Goal: Task Accomplishment & Management: Use online tool/utility

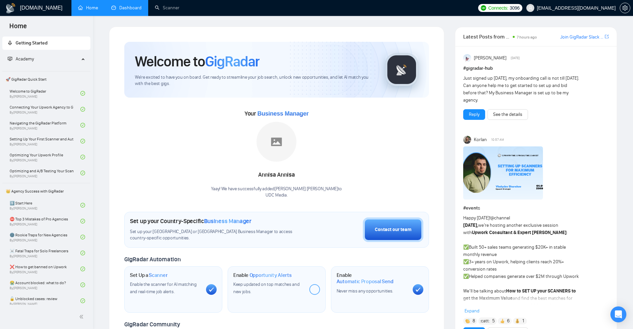
click at [132, 10] on link "Dashboard" at bounding box center [126, 8] width 30 height 6
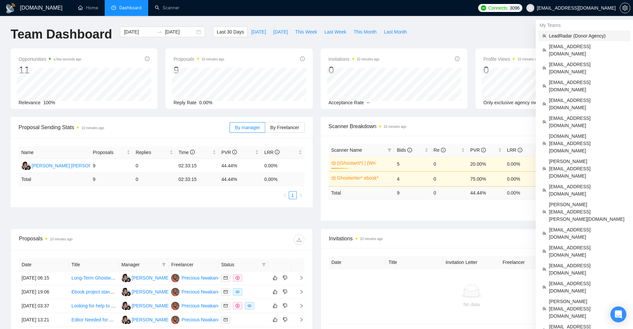
click at [565, 39] on span "LeadRadar (Donor Agency)" at bounding box center [587, 35] width 77 height 7
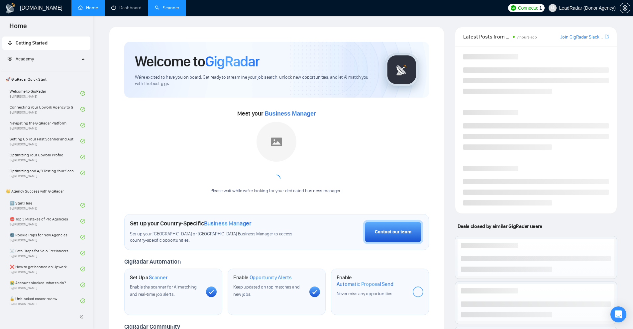
click at [177, 9] on link "Scanner" at bounding box center [167, 8] width 25 height 6
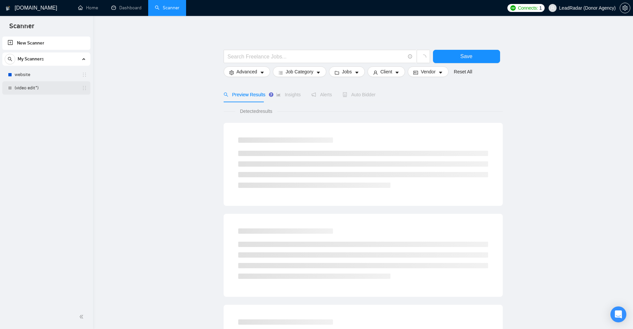
click at [34, 90] on link "(video edit*)" at bounding box center [46, 87] width 63 height 13
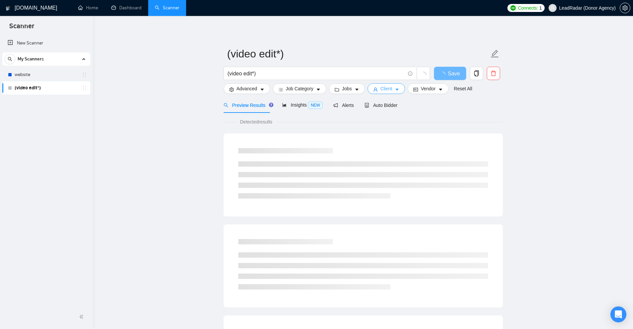
click at [395, 87] on span "caret-down" at bounding box center [397, 89] width 5 height 5
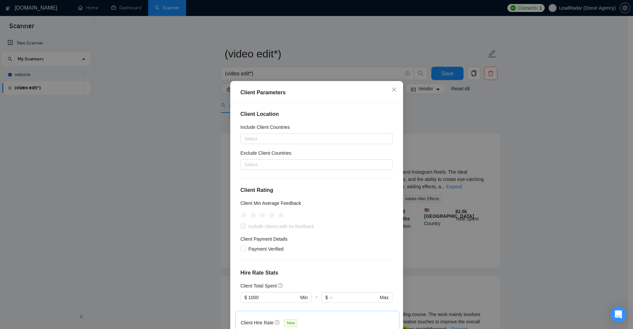
drag, startPoint x: 436, startPoint y: 135, endPoint x: 284, endPoint y: 96, distance: 156.0
click at [433, 135] on div "Client Parameters Client Location Include Client Countries Select Exclude Clien…" at bounding box center [316, 164] width 633 height 329
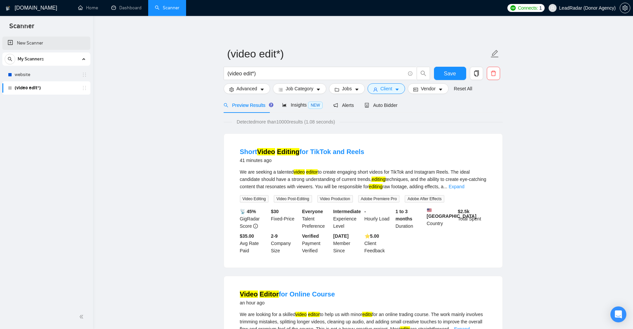
click at [28, 39] on link "New Scanner" at bounding box center [46, 43] width 77 height 13
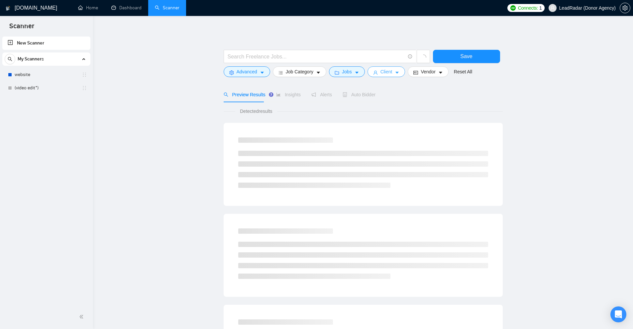
click at [382, 74] on span "Client" at bounding box center [387, 71] width 12 height 7
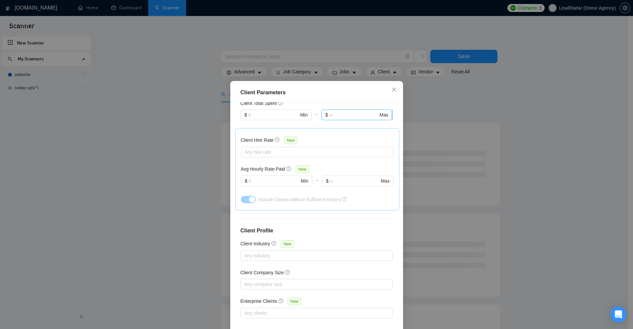
scroll to position [83, 0]
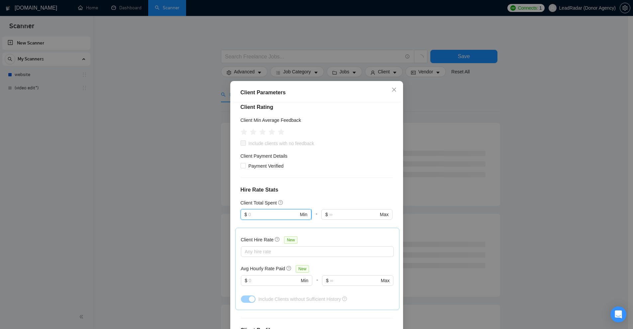
click at [254, 213] on input "text" at bounding box center [273, 214] width 50 height 7
click at [262, 256] on div "$10,000" at bounding box center [273, 259] width 62 height 7
type input "10000"
click at [342, 244] on div "Client Hire Rate New" at bounding box center [317, 241] width 153 height 10
click at [333, 252] on div at bounding box center [314, 252] width 143 height 8
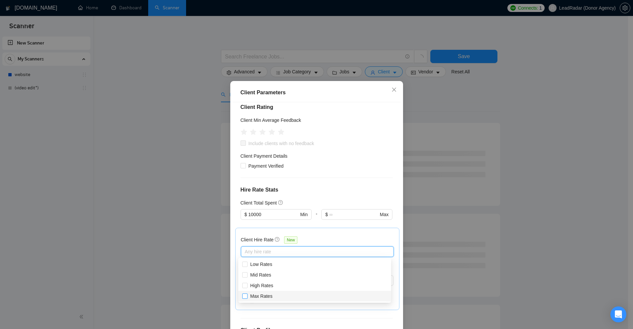
click at [263, 294] on span "Max Rates" at bounding box center [261, 296] width 22 height 5
click at [247, 294] on input "Max Rates" at bounding box center [244, 296] width 5 height 5
checkbox input "true"
click at [317, 237] on div "Client Hire Rate New" at bounding box center [317, 241] width 153 height 10
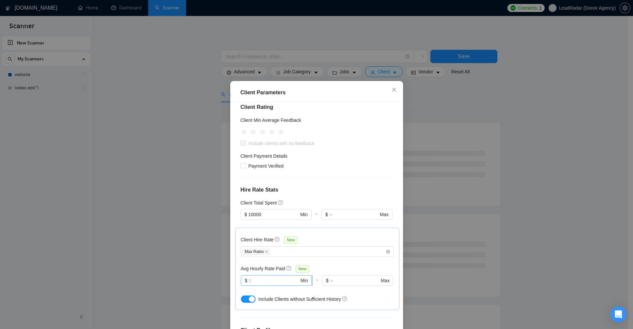
click at [257, 281] on input "text" at bounding box center [274, 280] width 51 height 7
drag, startPoint x: 243, startPoint y: 298, endPoint x: 250, endPoint y: 296, distance: 7.1
click at [242, 298] on button "button" at bounding box center [248, 299] width 15 height 7
click at [480, 214] on div "Client Parameters Client Location Include Client Countries Select Exclude Clien…" at bounding box center [316, 164] width 633 height 329
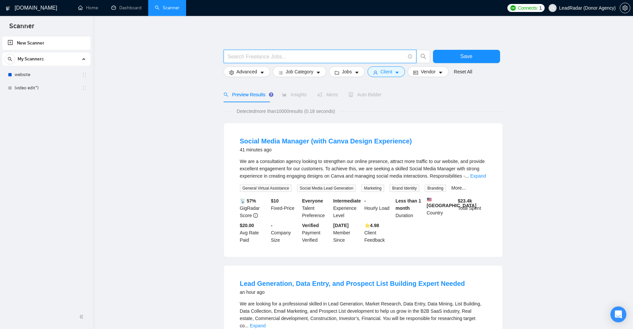
click at [258, 59] on input "text" at bounding box center [316, 57] width 177 height 8
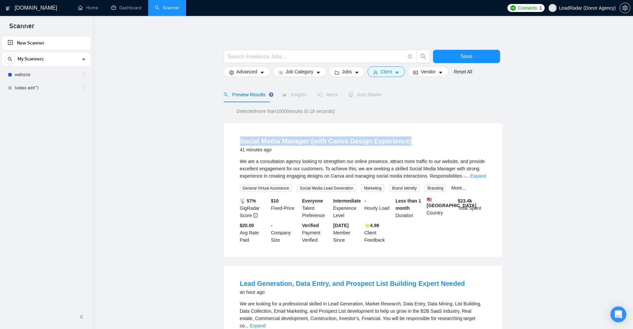
drag, startPoint x: 232, startPoint y: 141, endPoint x: 405, endPoint y: 145, distance: 173.2
click at [405, 145] on div "Social Media Manager (with Canva Design Experience) 41 minutes ago We are a con…" at bounding box center [363, 190] width 278 height 134
copy link "Social Media Manager (with Canva Design Experience)"
click at [310, 58] on input "text" at bounding box center [316, 57] width 177 height 8
paste input "Social Media Manager (with Canva Design Experience)"
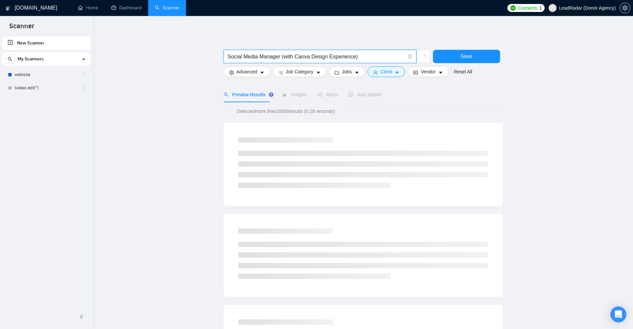
type input "Social Media Manager (with Canva Design Experience)"
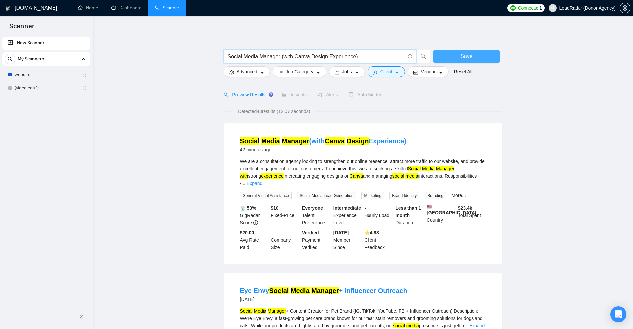
click at [465, 59] on span "Save" at bounding box center [466, 56] width 12 height 8
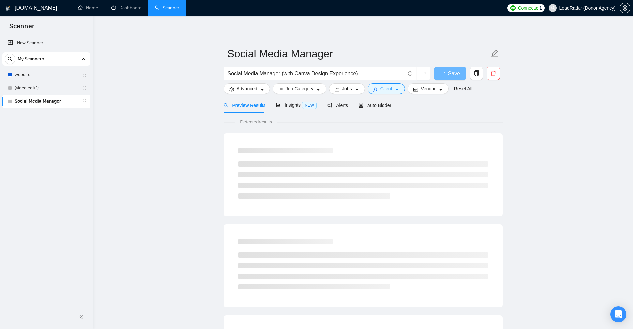
click at [477, 176] on li at bounding box center [363, 174] width 250 height 5
click at [373, 105] on span "Auto Bidder" at bounding box center [375, 105] width 33 height 5
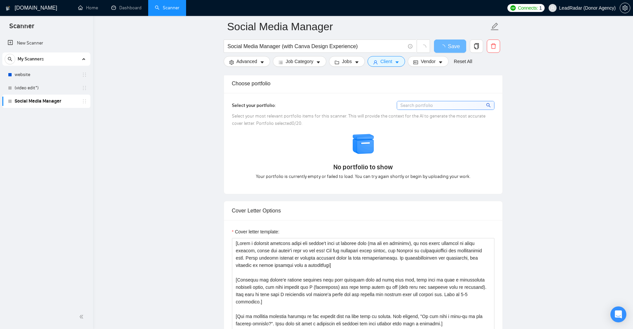
scroll to position [698, 0]
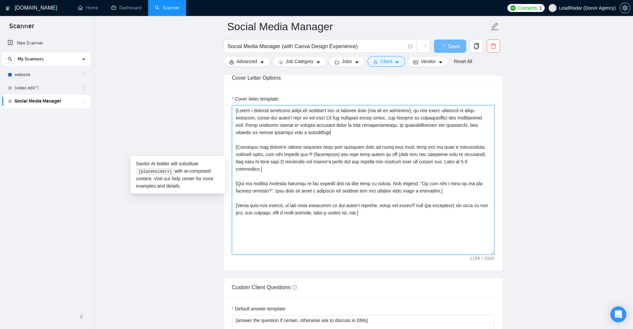
drag, startPoint x: 237, startPoint y: 110, endPoint x: 491, endPoint y: 245, distance: 287.7
click at [491, 245] on textarea "Cover letter template:" at bounding box center [363, 180] width 263 height 150
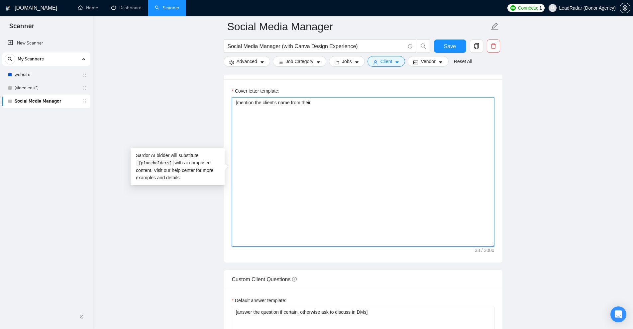
paste textarea "Client's recent history (50)"
drag, startPoint x: 362, startPoint y: 96, endPoint x: 357, endPoint y: 95, distance: 5.2
click at [357, 95] on div "Cover letter template: [mention the client's name from their Client's recent hi…" at bounding box center [363, 167] width 263 height 160
click at [237, 102] on textarea "[mention the client's name from their Client's recent history]" at bounding box center [363, 172] width 263 height 150
paste textarea "Client's recent history"
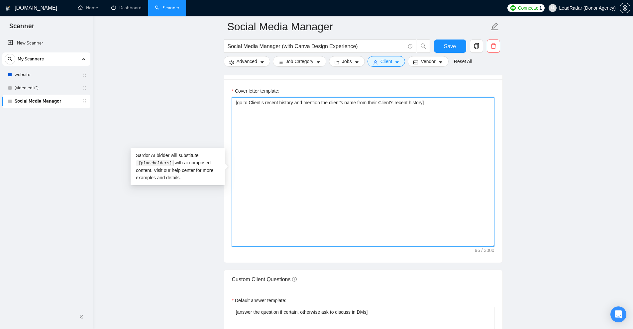
click at [425, 103] on textarea "[go to Client's recent history and mention the client's name from their Client'…" at bounding box center [363, 172] width 263 height 150
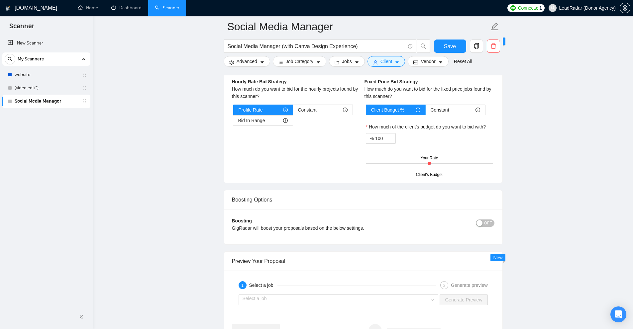
scroll to position [1133, 0]
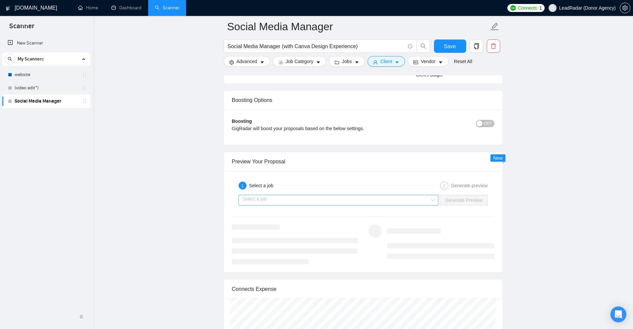
type textarea "[go to Client's recent history and mention the client's name from their Client'…"
click at [351, 197] on input "search" at bounding box center [336, 200] width 187 height 10
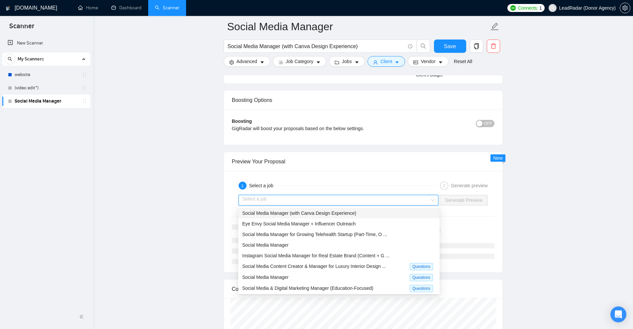
click at [333, 212] on span "Social Media Manager (with Canva Design Experience)" at bounding box center [299, 213] width 114 height 5
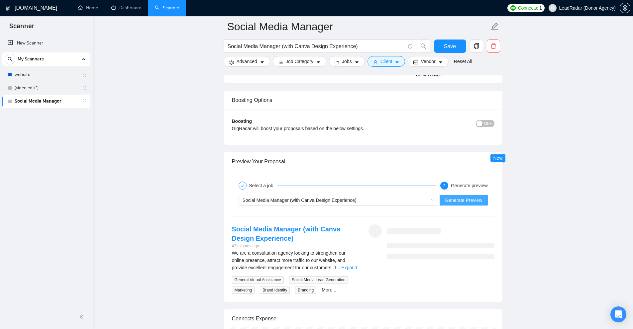
click at [449, 203] on span "Generate Preview" at bounding box center [463, 200] width 37 height 7
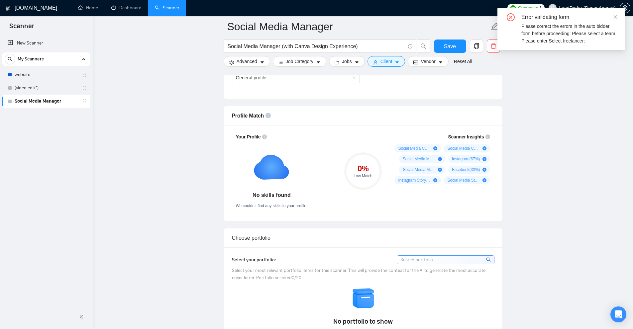
scroll to position [269, 0]
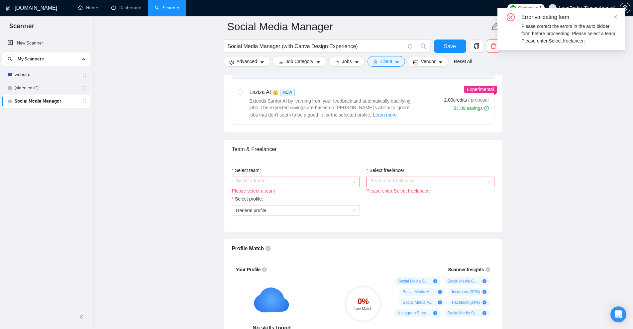
click at [323, 178] on input "Select team:" at bounding box center [293, 182] width 115 height 10
click at [311, 193] on div "Heart Agency 💔" at bounding box center [296, 194] width 120 height 7
click at [382, 188] on div "Please enter Select freelancer:" at bounding box center [431, 190] width 128 height 7
click at [386, 187] on div "Search for freelancer" at bounding box center [431, 182] width 128 height 11
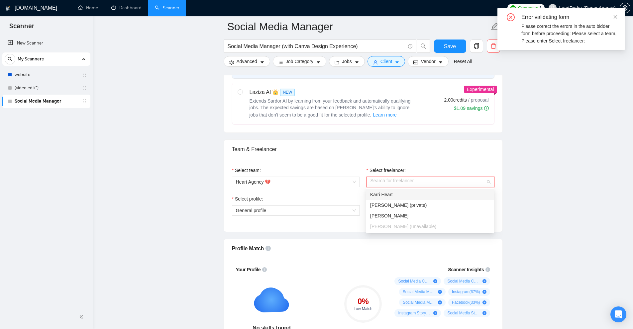
drag, startPoint x: 389, startPoint y: 199, endPoint x: 351, endPoint y: 210, distance: 39.7
click at [389, 199] on div "Karri Heart" at bounding box center [430, 194] width 128 height 11
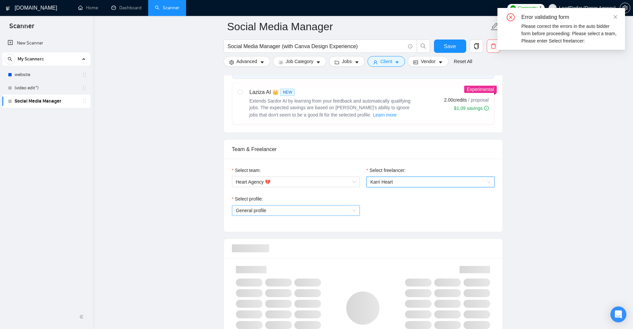
click at [336, 209] on span "General profile" at bounding box center [296, 211] width 120 height 10
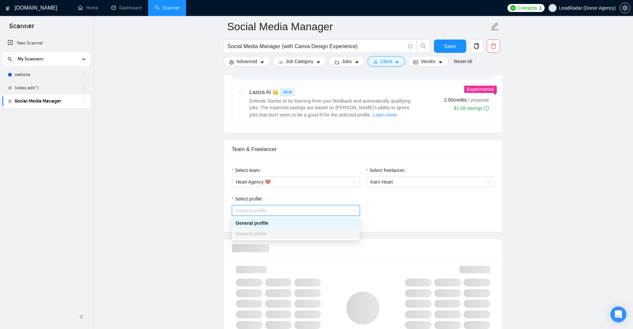
click at [405, 216] on div "Select profile: General profile" at bounding box center [363, 209] width 269 height 29
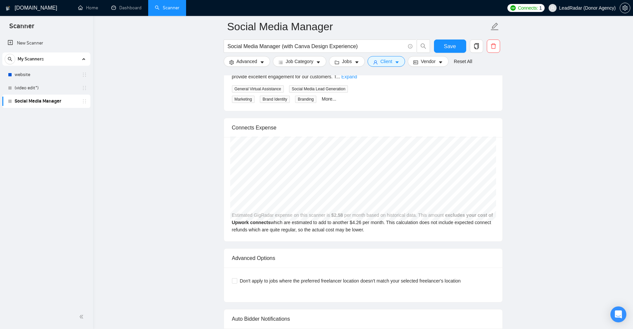
scroll to position [1133, 0]
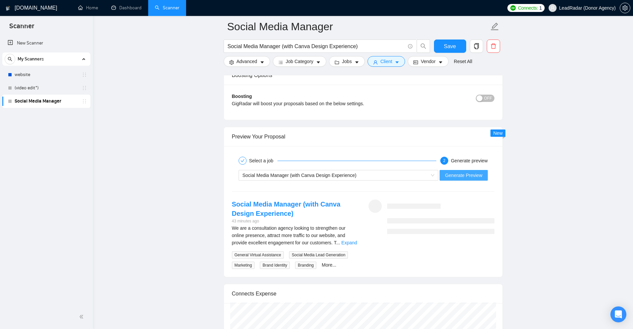
click at [454, 175] on span "Generate Preview" at bounding box center [463, 175] width 37 height 7
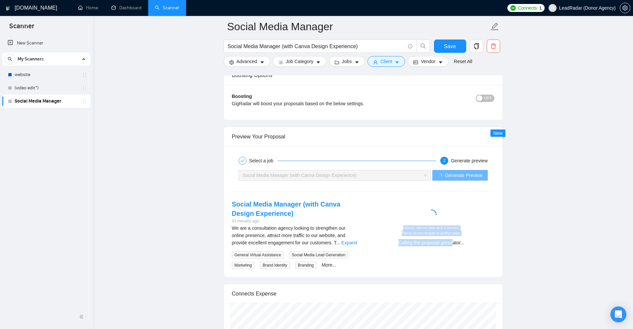
drag, startPoint x: 433, startPoint y: 206, endPoint x: 414, endPoint y: 184, distance: 29.2
click at [426, 243] on div "Hold on, this can take up to 2 minutes. Please do not navigate to another page.…" at bounding box center [431, 228] width 121 height 37
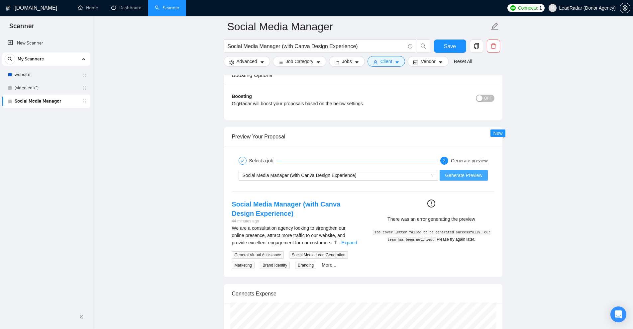
click at [448, 177] on span "Generate Preview" at bounding box center [463, 175] width 37 height 7
click at [464, 170] on button "Generate Preview" at bounding box center [464, 175] width 48 height 11
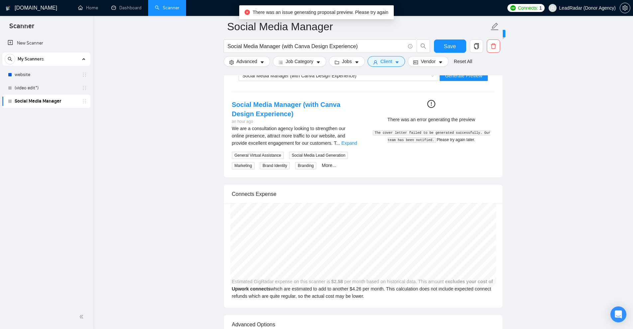
scroll to position [1166, 0]
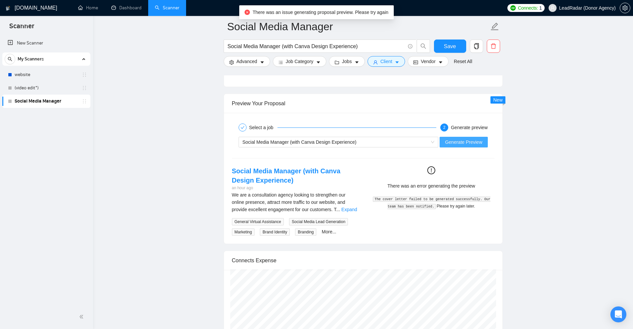
click at [462, 145] on span "Generate Preview" at bounding box center [463, 142] width 37 height 7
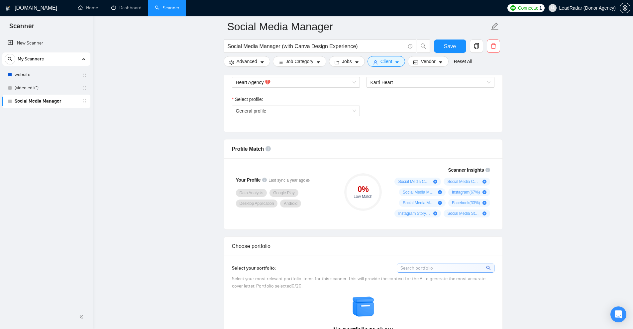
scroll to position [269, 0]
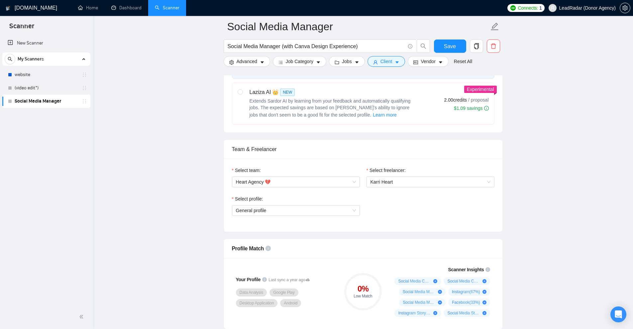
click at [405, 175] on div "Select freelancer:" at bounding box center [431, 172] width 128 height 10
click at [398, 181] on span "Karri Heart" at bounding box center [431, 182] width 120 height 10
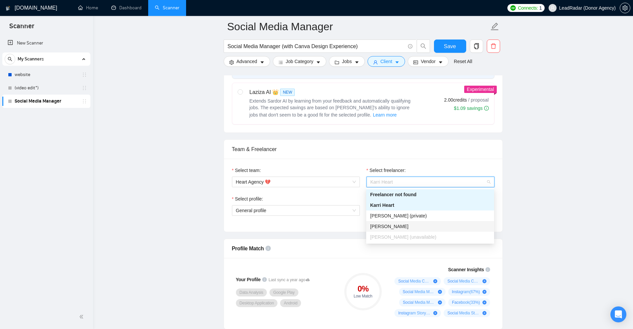
click at [460, 221] on div "Lena Schmidt" at bounding box center [430, 226] width 128 height 11
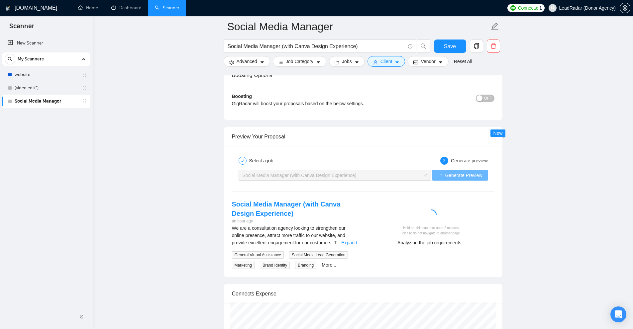
scroll to position [1233, 0]
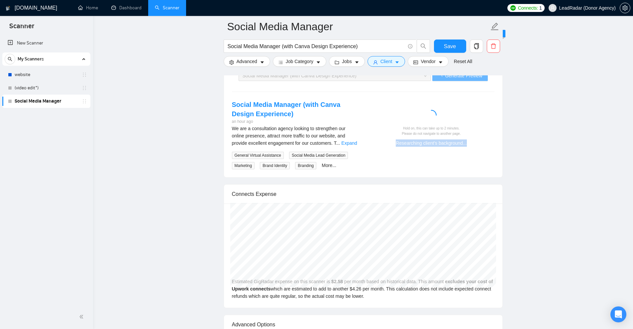
drag, startPoint x: 399, startPoint y: 140, endPoint x: 495, endPoint y: 153, distance: 96.9
click at [495, 153] on div "Social Media Manager (with Canva Design Experience) an hour ago We are a consul…" at bounding box center [363, 134] width 273 height 69
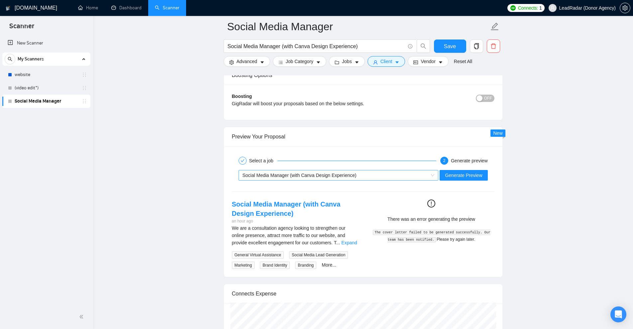
scroll to position [1100, 0]
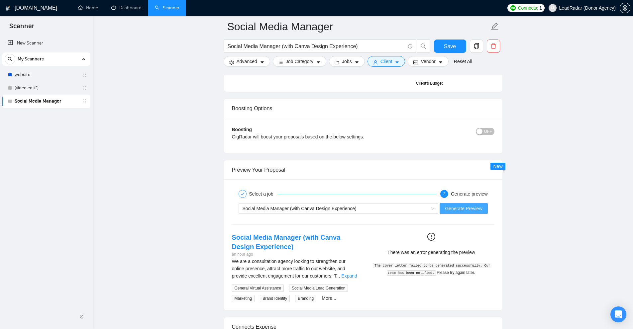
click at [472, 205] on span "Generate Preview" at bounding box center [463, 208] width 37 height 7
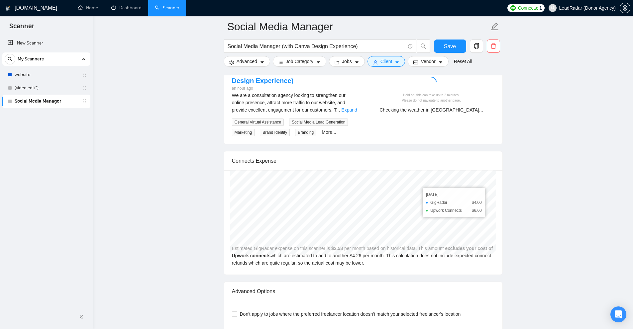
scroll to position [1133, 0]
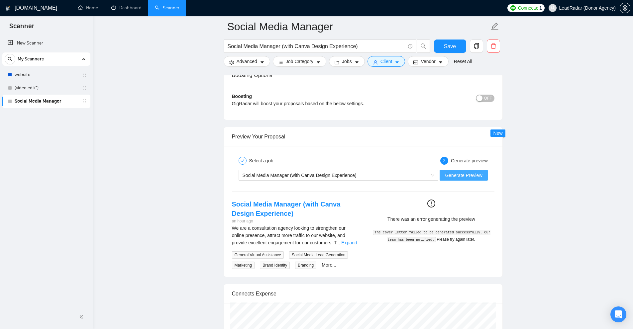
click at [482, 176] on span "Generate Preview" at bounding box center [463, 175] width 37 height 7
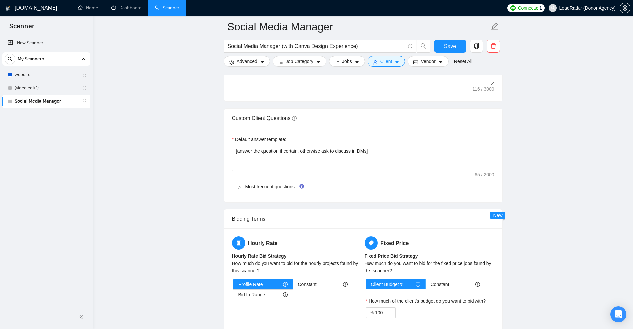
scroll to position [668, 0]
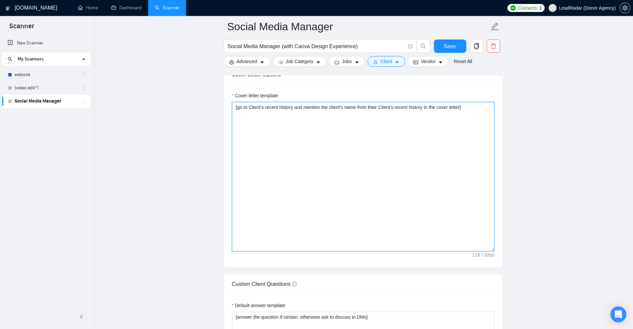
click at [388, 138] on textarea "[go to Client's recent history and mention the client's name from their Client'…" at bounding box center [363, 177] width 263 height 150
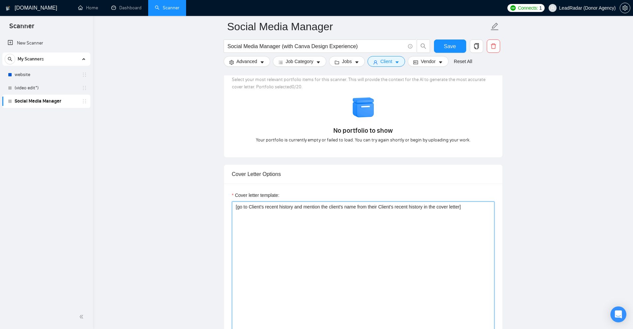
click at [454, 216] on textarea "[go to Client's recent history and mention the client's name from their Client'…" at bounding box center [363, 277] width 263 height 150
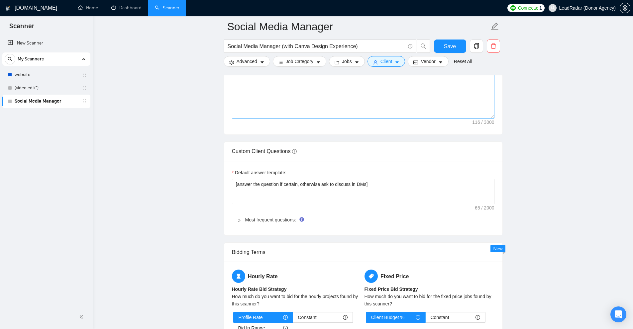
scroll to position [668, 0]
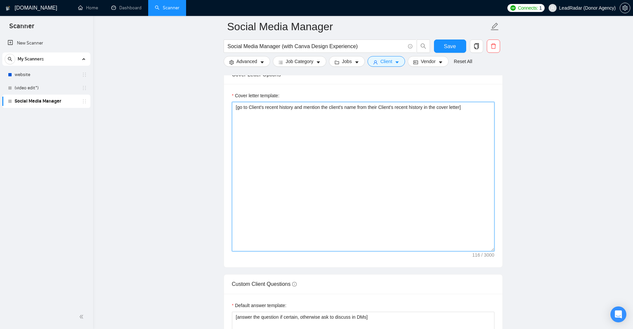
click at [409, 186] on textarea "[go to Client's recent history and mention the client's name from their Client'…" at bounding box center [363, 177] width 263 height 150
click at [480, 180] on textarea "[go to Client's recent history and mention the client's name from their Client'…" at bounding box center [363, 177] width 263 height 150
paste textarea "I’ve just completed [put ‘an exact project’ or ‘a very similar project’ dependi…"
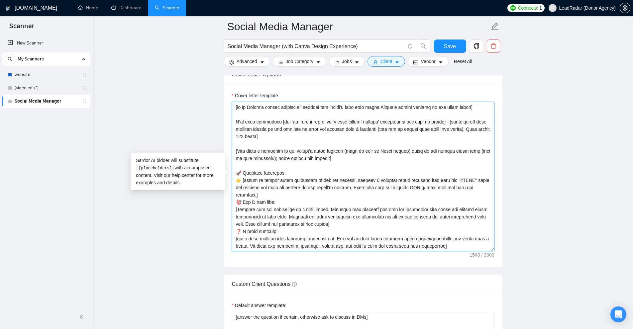
click at [279, 154] on textarea "Cover letter template:" at bounding box center [363, 177] width 263 height 150
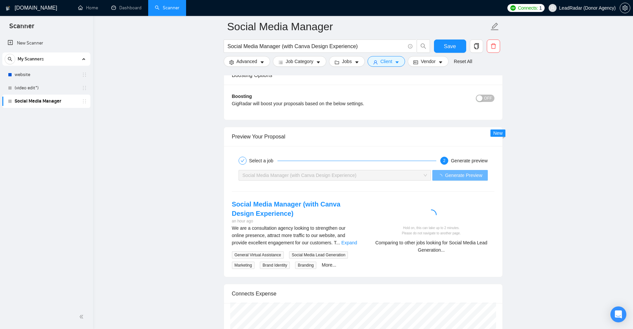
scroll to position [1166, 0]
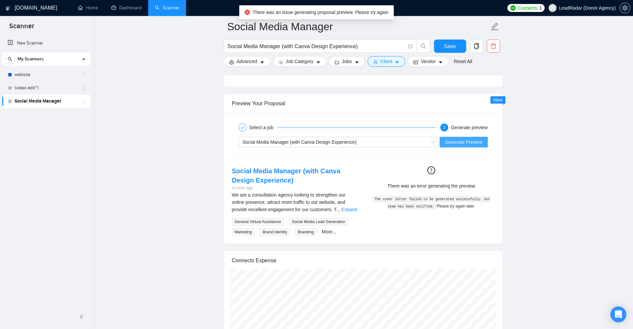
click at [464, 145] on span "Generate Preview" at bounding box center [463, 142] width 37 height 7
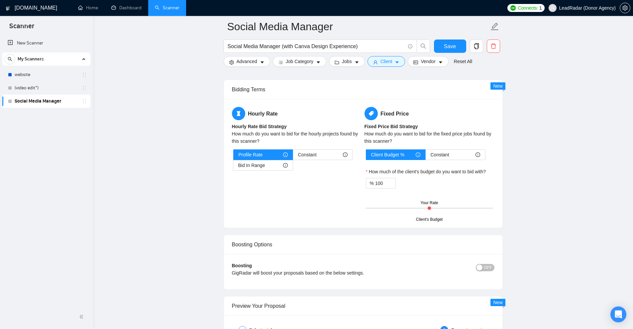
scroll to position [1163, 0]
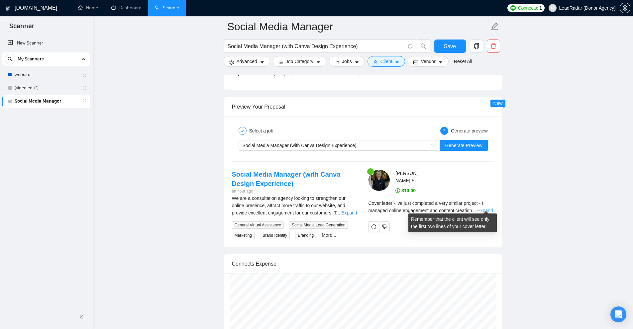
click at [485, 208] on link "Expand" at bounding box center [485, 210] width 16 height 5
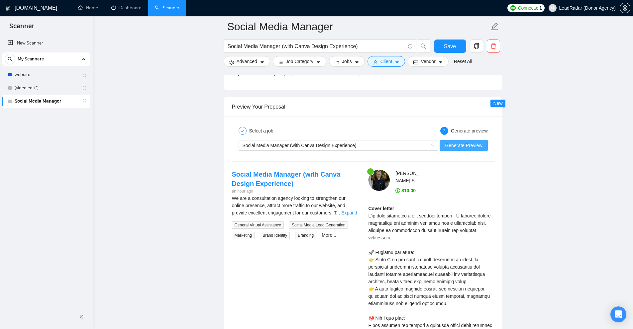
click at [454, 146] on span "Generate Preview" at bounding box center [463, 145] width 37 height 7
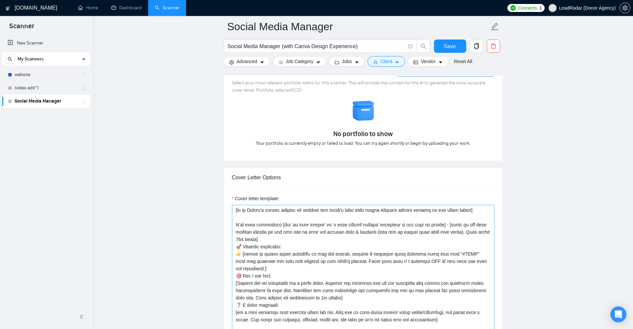
scroll to position [532, 0]
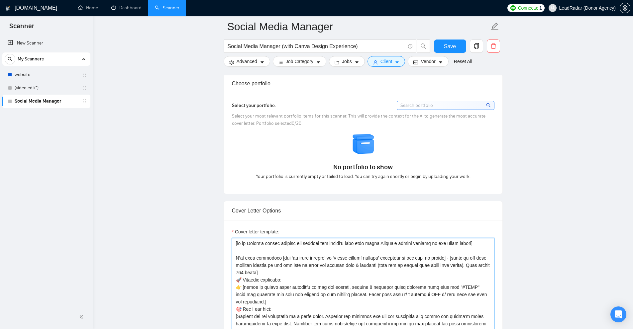
click at [376, 244] on textarea "Cover letter template:" at bounding box center [363, 313] width 263 height 150
click at [376, 245] on textarea "Cover letter template:" at bounding box center [363, 313] width 263 height 150
click at [375, 244] on textarea "Cover letter template:" at bounding box center [363, 313] width 263 height 150
drag, startPoint x: 375, startPoint y: 244, endPoint x: 455, endPoint y: 247, distance: 79.8
click at [455, 247] on textarea "Cover letter template:" at bounding box center [363, 313] width 263 height 150
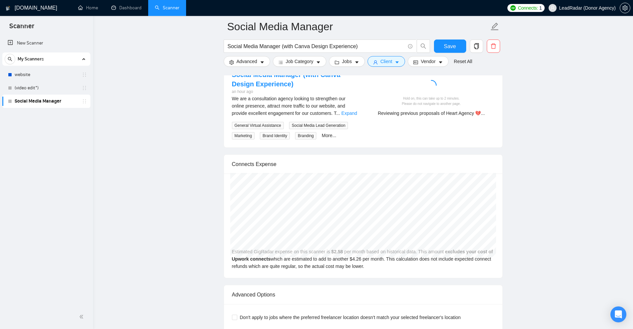
scroll to position [1063, 0]
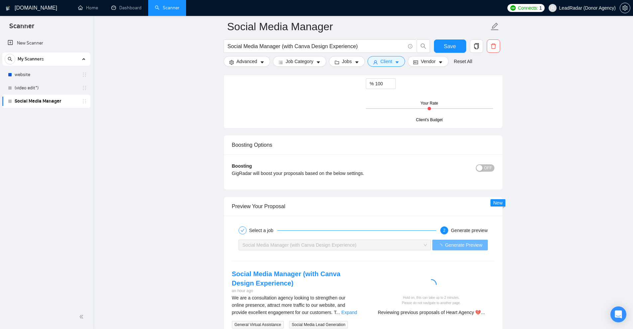
type textarea "[go to Client's recent history and mention the client's name from there] I’ve j…"
click at [456, 246] on span "Generate Preview" at bounding box center [463, 245] width 37 height 7
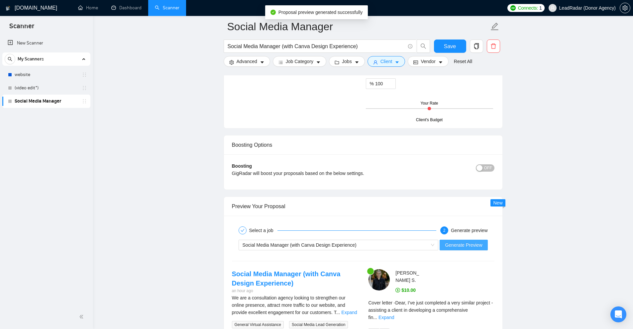
scroll to position [1163, 0]
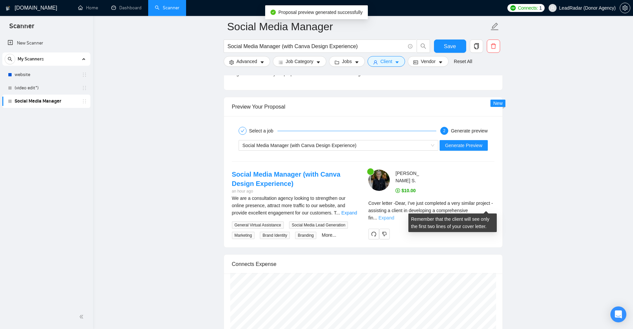
click at [394, 215] on link "Expand" at bounding box center [387, 217] width 16 height 5
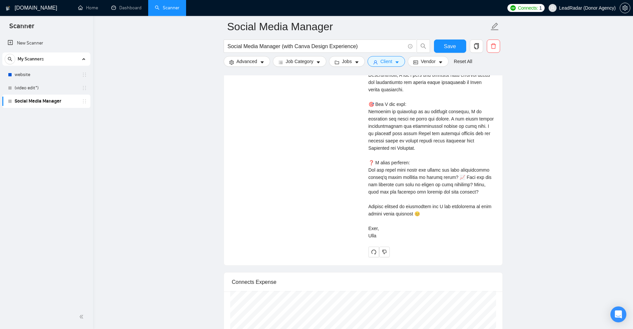
scroll to position [1196, 0]
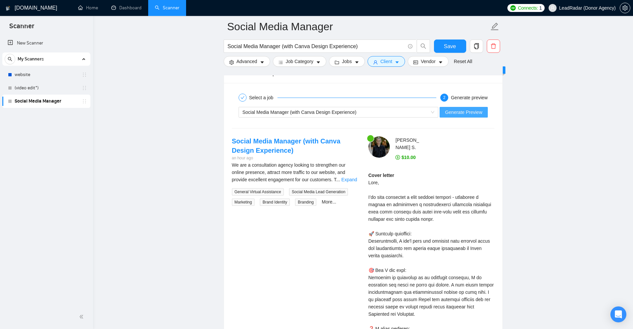
click at [465, 110] on span "Generate Preview" at bounding box center [463, 112] width 37 height 7
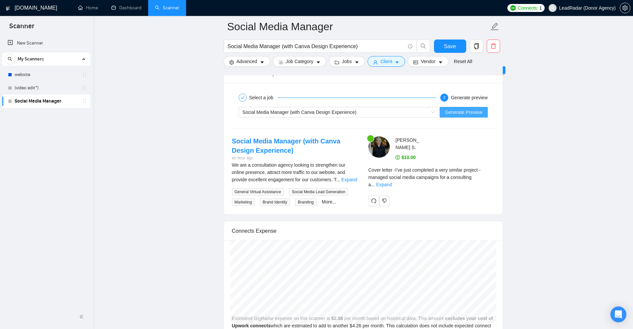
click at [447, 111] on span "Generate Preview" at bounding box center [463, 112] width 37 height 7
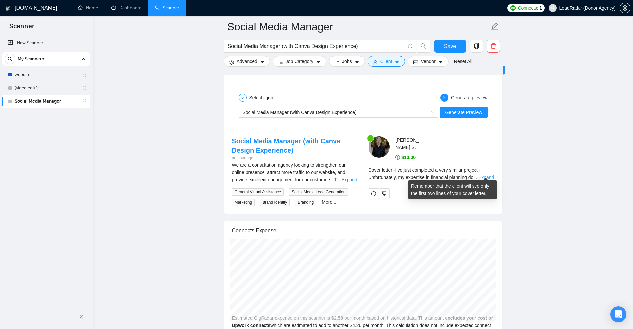
click at [484, 175] on link "Expand" at bounding box center [487, 177] width 16 height 5
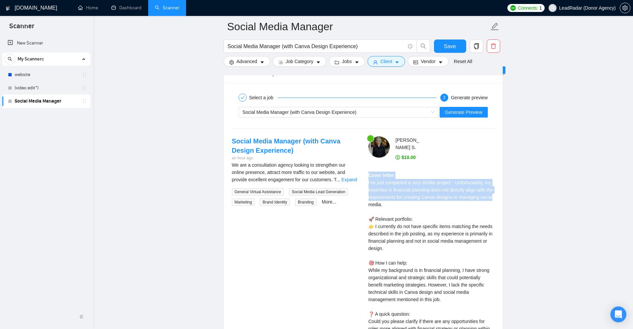
drag, startPoint x: 481, startPoint y: 174, endPoint x: 494, endPoint y: 197, distance: 26.6
click at [494, 197] on div "Cover letter I’ve just completed a very similar project - Unfortunately, my exp…" at bounding box center [432, 274] width 126 height 205
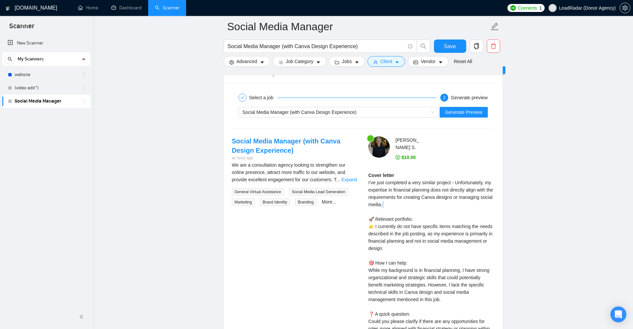
drag, startPoint x: 477, startPoint y: 202, endPoint x: 445, endPoint y: 205, distance: 32.0
click at [445, 205] on div "Cover letter I’ve just completed a very similar project - Unfortunately, my exp…" at bounding box center [432, 274] width 126 height 205
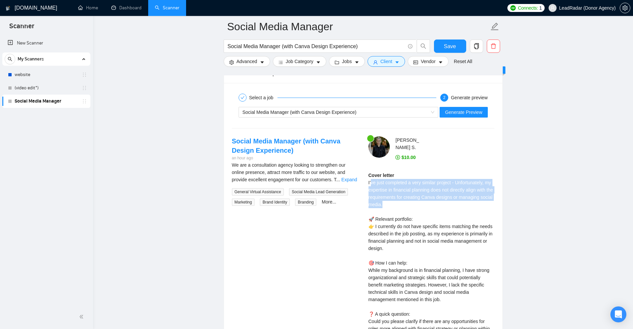
drag, startPoint x: 447, startPoint y: 201, endPoint x: 371, endPoint y: 176, distance: 79.6
click at [371, 176] on div "Cover letter I’ve just completed a very similar project - Unfortunately, my exp…" at bounding box center [432, 274] width 126 height 205
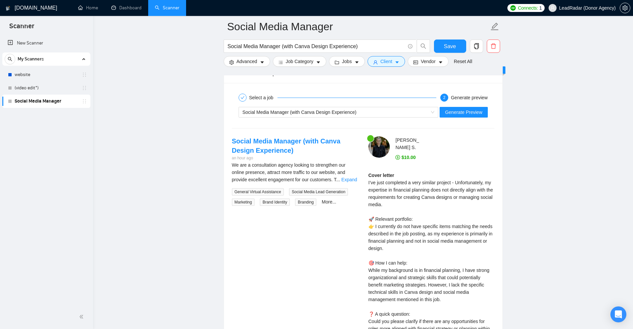
click at [470, 158] on div "Lena S . $10.00 Cover letter" at bounding box center [431, 266] width 137 height 258
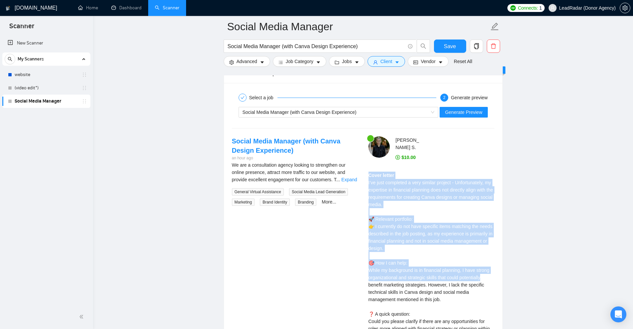
drag, startPoint x: 377, startPoint y: 182, endPoint x: 486, endPoint y: 276, distance: 144.2
click at [486, 276] on div "Lena S . $10.00 Cover letter" at bounding box center [431, 266] width 137 height 258
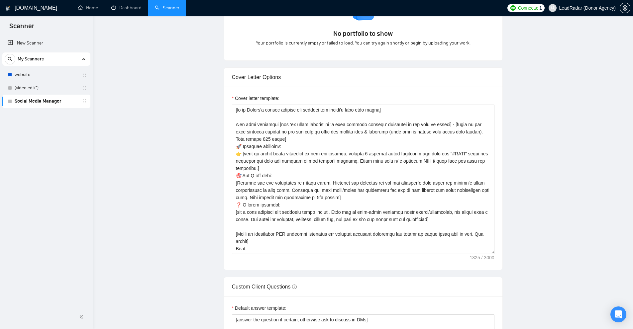
scroll to position [0, 0]
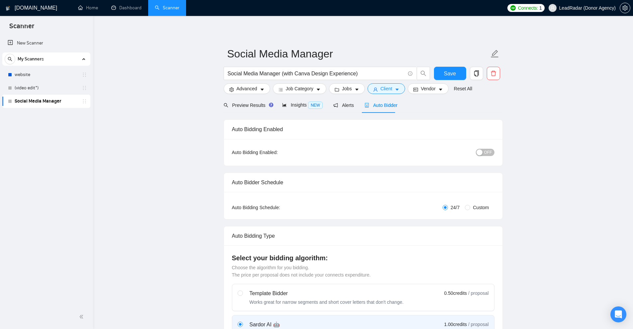
drag, startPoint x: 551, startPoint y: 247, endPoint x: 560, endPoint y: 136, distance: 111.3
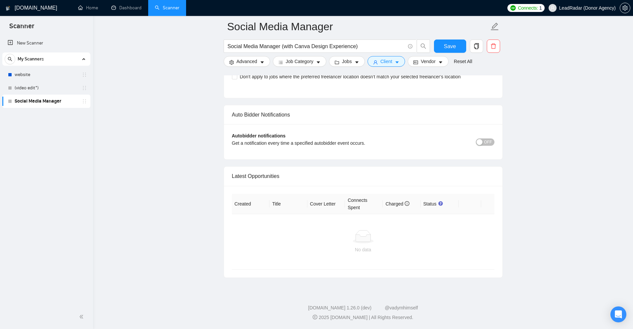
drag, startPoint x: 576, startPoint y: 142, endPoint x: 536, endPoint y: 289, distance: 152.4
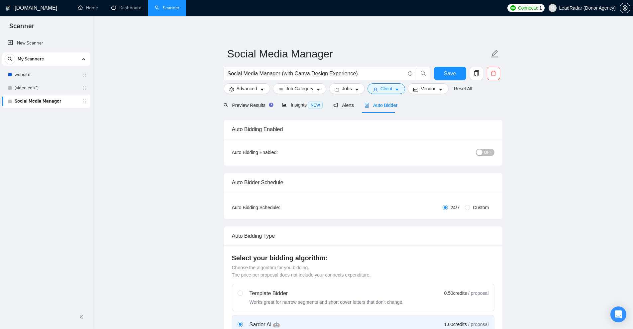
drag, startPoint x: 559, startPoint y: 255, endPoint x: 561, endPoint y: 110, distance: 145.2
drag, startPoint x: 498, startPoint y: 71, endPoint x: 498, endPoint y: 75, distance: 4.0
click at [498, 71] on span "delete" at bounding box center [493, 73] width 13 height 6
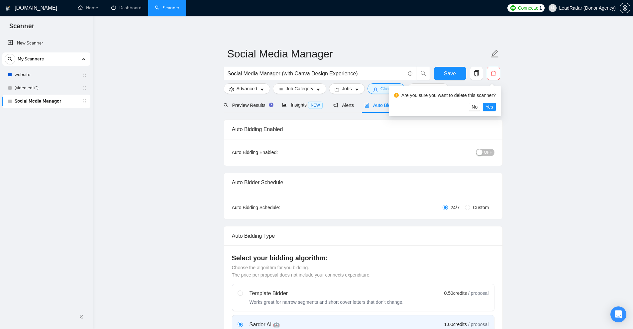
click at [490, 101] on div "Are you sure you want to delete this scanner?" at bounding box center [445, 96] width 102 height 13
click at [492, 105] on span "Yes" at bounding box center [490, 106] width 8 height 7
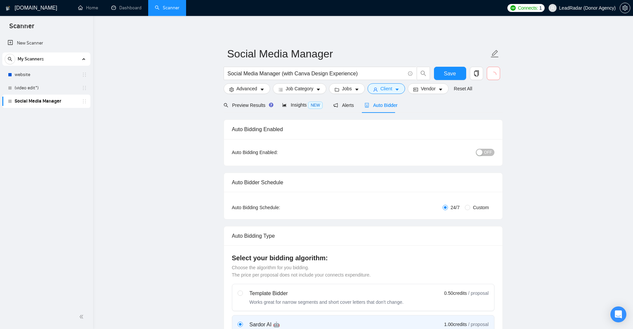
drag, startPoint x: 51, startPoint y: 89, endPoint x: 433, endPoint y: 107, distance: 383.3
click at [51, 89] on link "(video edit*)" at bounding box center [46, 87] width 63 height 13
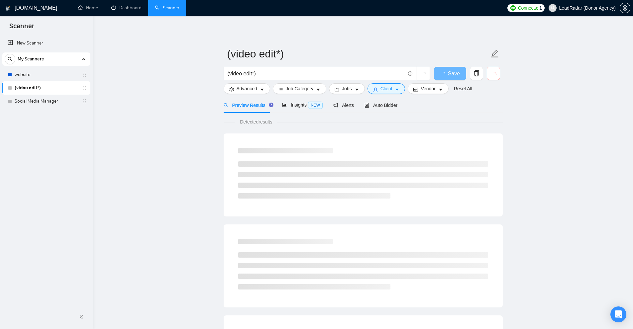
click at [497, 76] on icon "loading" at bounding box center [493, 74] width 7 height 7
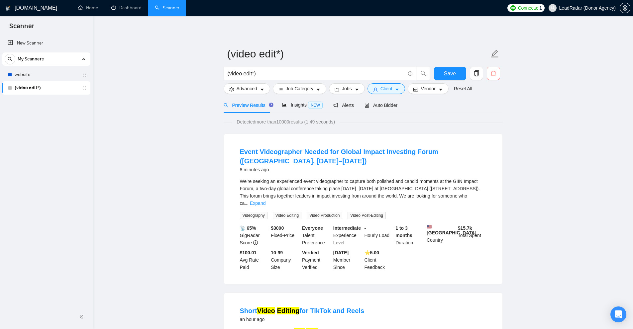
click at [497, 72] on span "delete" at bounding box center [493, 73] width 13 height 6
click at [490, 108] on span "Yes" at bounding box center [490, 106] width 8 height 7
click at [78, 72] on link "website" at bounding box center [46, 74] width 63 height 13
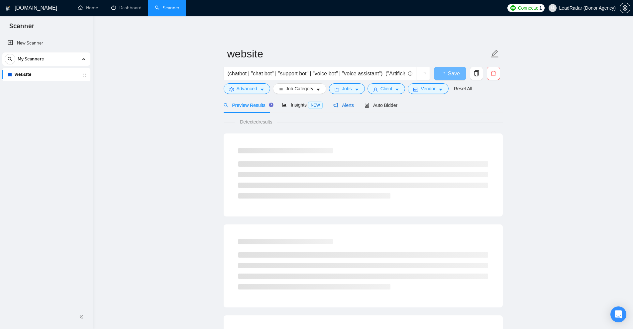
click at [341, 107] on span "Alerts" at bounding box center [343, 105] width 21 height 5
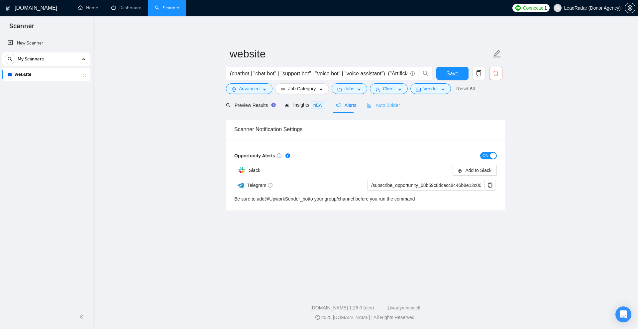
drag, startPoint x: 499, startPoint y: 73, endPoint x: 381, endPoint y: 107, distance: 122.4
click at [381, 107] on div "website (chatbot | "chat bot" | "support bot" | "voice bot" | "voice assistant"…" at bounding box center [365, 119] width 279 height 184
click at [381, 107] on span "Auto Bidder" at bounding box center [383, 105] width 33 height 5
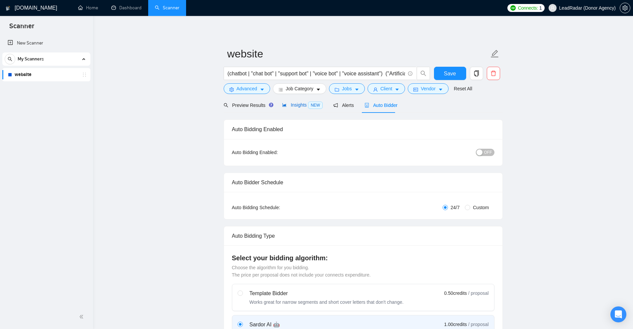
click at [284, 103] on icon "area-chart" at bounding box center [284, 105] width 5 height 5
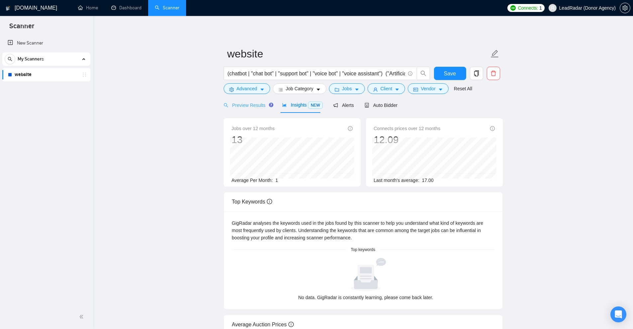
click at [256, 100] on div "Preview Results" at bounding box center [248, 105] width 48 height 16
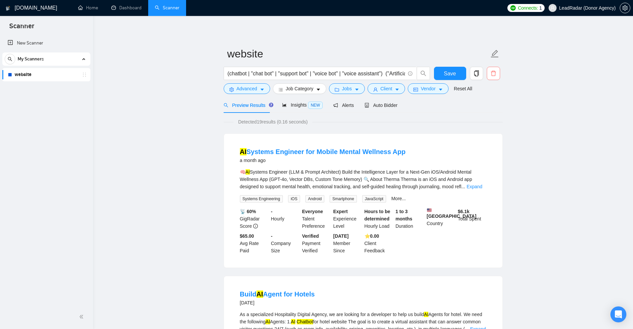
click at [495, 69] on button "button" at bounding box center [493, 73] width 13 height 13
click at [492, 109] on button "Yes" at bounding box center [489, 107] width 13 height 8
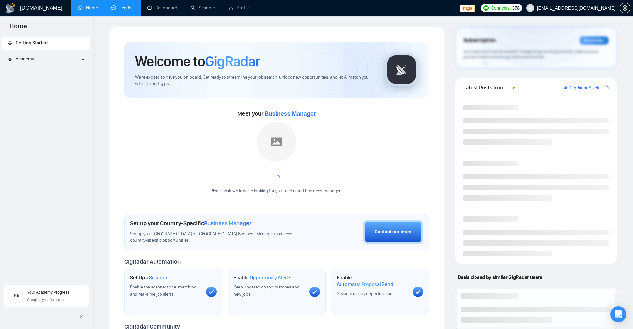
click at [134, 6] on link "Leads" at bounding box center [122, 8] width 23 height 6
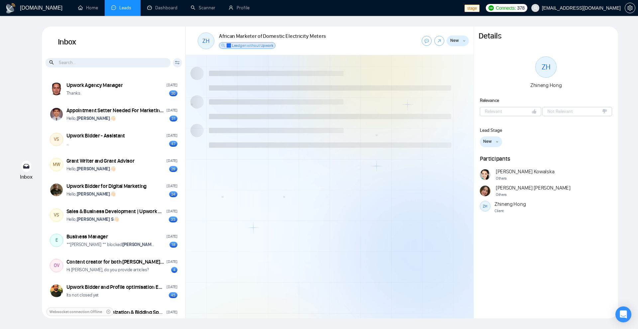
click at [176, 60] on div "Client Reset Date Reset Reset Apply" at bounding box center [177, 62] width 9 height 9
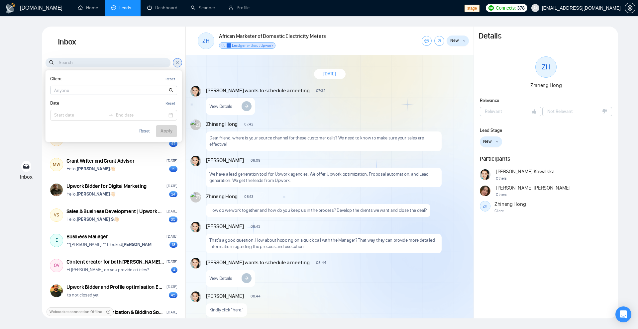
scroll to position [687, 0]
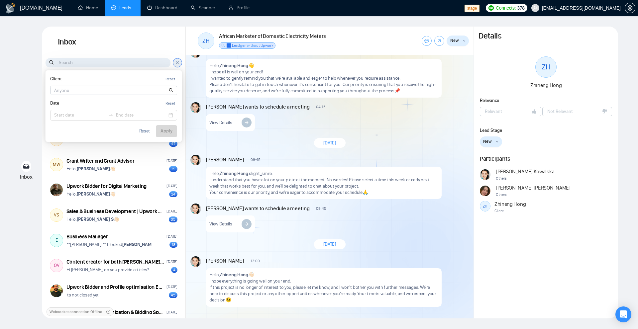
click at [157, 86] on div at bounding box center [113, 90] width 127 height 9
click at [156, 88] on input at bounding box center [114, 90] width 126 height 9
click at [140, 116] on input at bounding box center [141, 115] width 51 height 7
click at [91, 103] on div "Date Reset" at bounding box center [113, 103] width 127 height 8
click at [181, 63] on div "Client Reset Date Reset Reset Apply" at bounding box center [177, 62] width 9 height 9
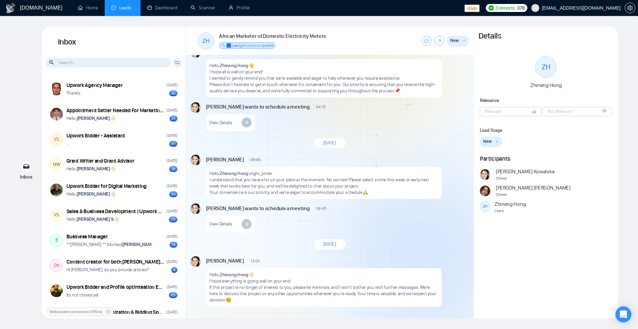
click at [465, 41] on icon "down" at bounding box center [464, 41] width 3 height 3
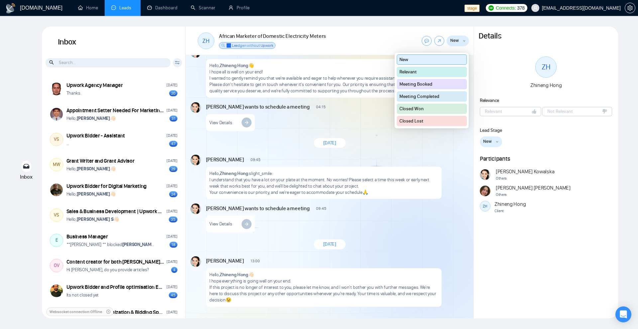
click at [464, 41] on icon "down" at bounding box center [464, 41] width 3 height 3
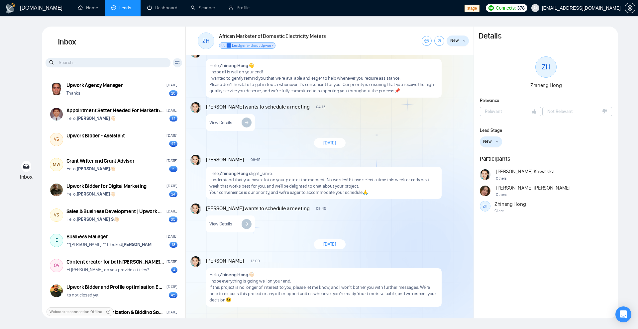
click at [494, 143] on button "New" at bounding box center [491, 142] width 22 height 11
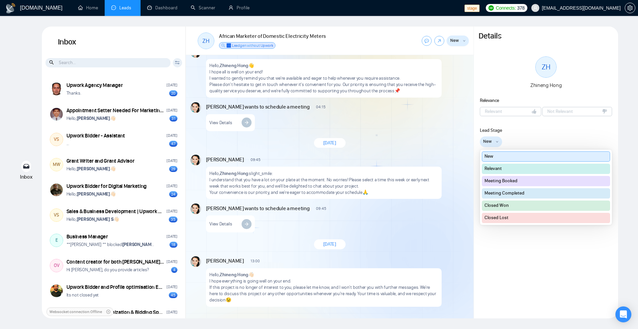
click at [498, 141] on icon "down" at bounding box center [497, 142] width 3 height 3
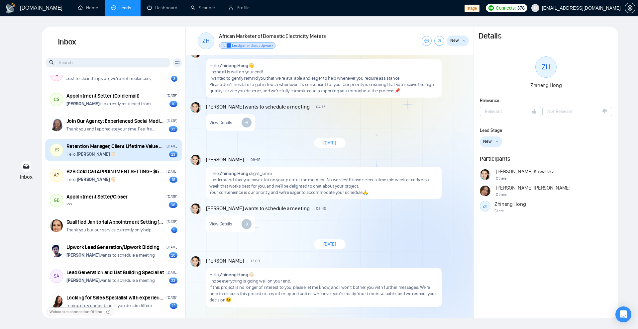
scroll to position [611, 0]
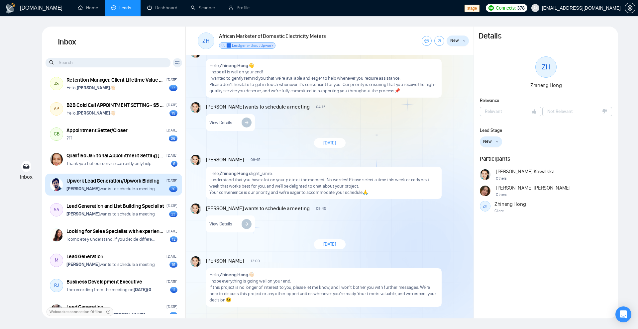
click at [141, 186] on p "Agnieszka Kowalska wants to schedule a meeting" at bounding box center [110, 189] width 88 height 6
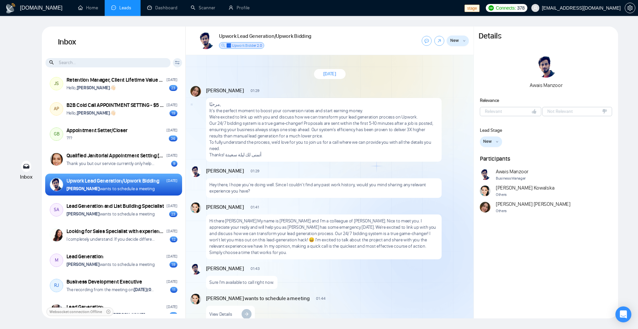
click at [238, 89] on span "Andrian Marsella" at bounding box center [225, 90] width 38 height 7
drag, startPoint x: 238, startPoint y: 89, endPoint x: 216, endPoint y: 88, distance: 22.0
click at [216, 88] on span "Andrian Marsella" at bounding box center [225, 90] width 38 height 7
click at [217, 207] on span "Agnieszka Kowalska" at bounding box center [225, 207] width 38 height 7
drag, startPoint x: 217, startPoint y: 207, endPoint x: 233, endPoint y: 208, distance: 15.7
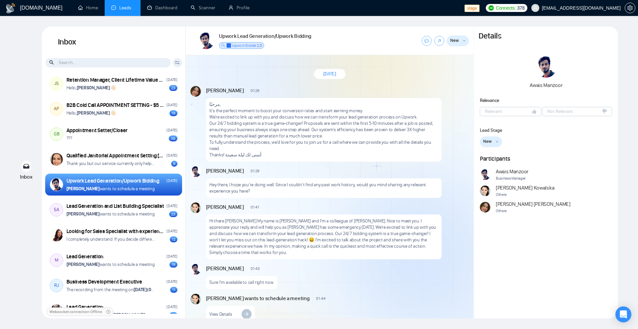
click at [233, 208] on span "Agnieszka Kowalska" at bounding box center [225, 207] width 38 height 7
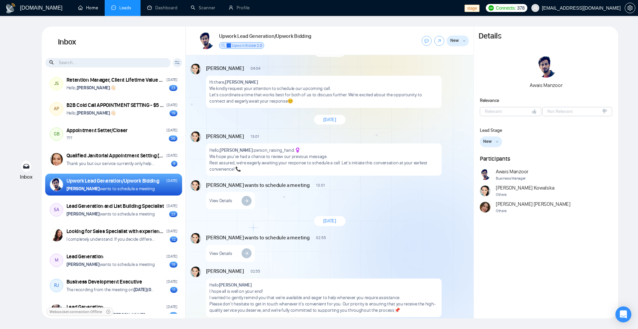
scroll to position [778, 0]
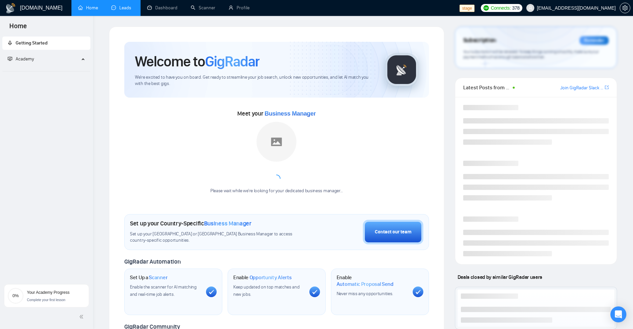
click at [121, 6] on link "Leads" at bounding box center [122, 8] width 23 height 6
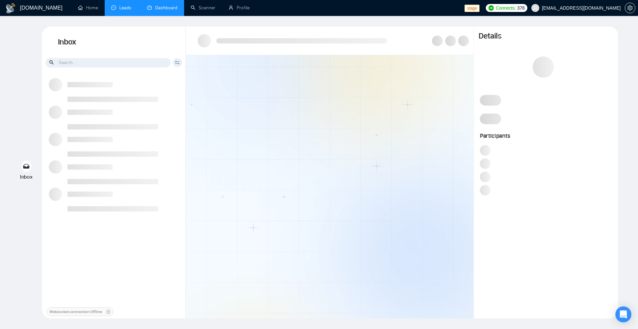
click at [151, 6] on link "Dashboard" at bounding box center [162, 8] width 30 height 6
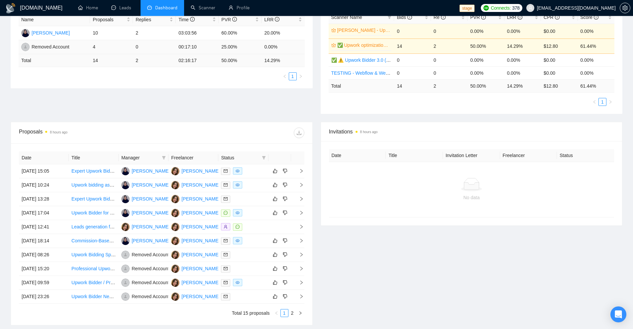
scroll to position [66, 0]
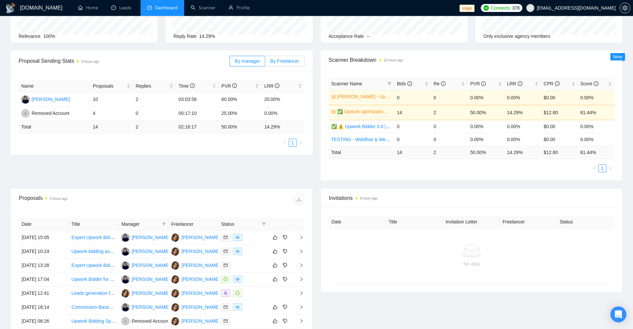
click at [290, 65] on label "By Freelancer" at bounding box center [284, 61] width 39 height 11
click at [265, 63] on input "By Freelancer" at bounding box center [265, 63] width 0 height 0
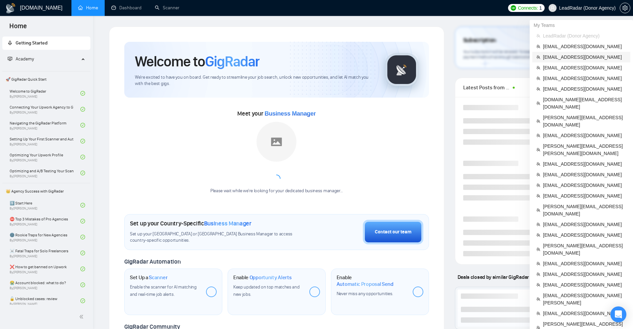
click at [563, 58] on span "dzmitry.niachuivitser@creativeit.io" at bounding box center [584, 57] width 83 height 7
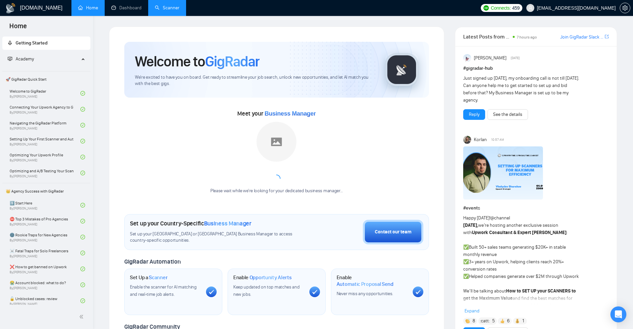
click at [167, 5] on link "Scanner" at bounding box center [167, 8] width 25 height 6
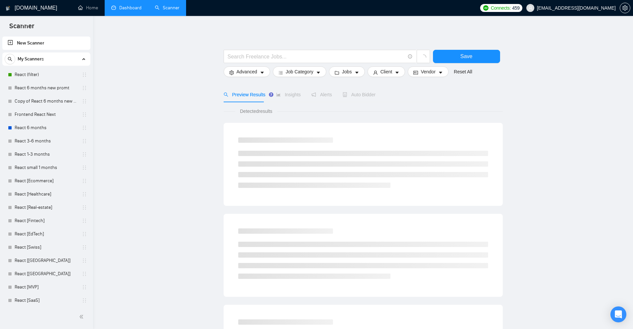
click at [130, 7] on link "Dashboard" at bounding box center [126, 8] width 30 height 6
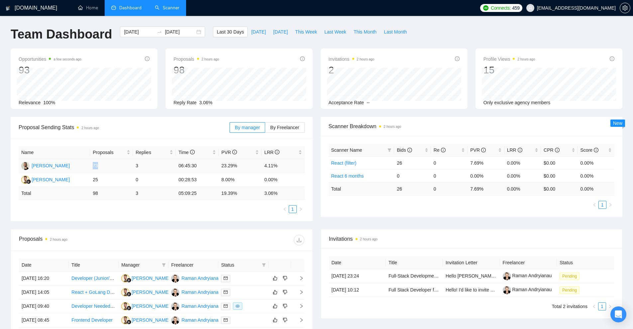
drag, startPoint x: 92, startPoint y: 165, endPoint x: 105, endPoint y: 164, distance: 13.0
click at [103, 164] on td "73" at bounding box center [111, 166] width 43 height 14
drag, startPoint x: 219, startPoint y: 164, endPoint x: 292, endPoint y: 167, distance: 72.9
click at [292, 167] on tr "Anastasiya Halavachova 73 3 06:45:30 23.29% 4.11%" at bounding box center [162, 166] width 286 height 14
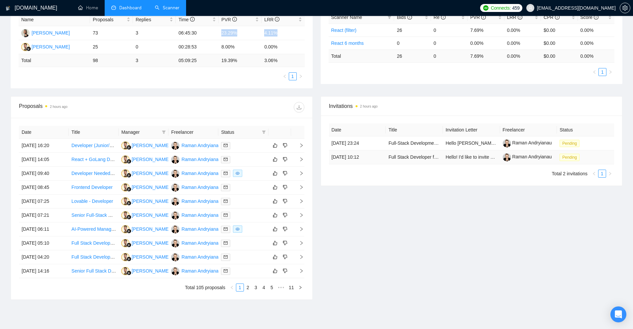
scroll to position [33, 0]
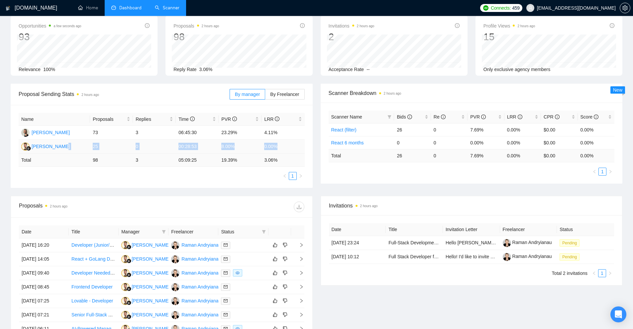
drag, startPoint x: 291, startPoint y: 149, endPoint x: 85, endPoint y: 146, distance: 206.7
click at [85, 146] on tr "Hleb Belehau 25 0 00:28:53 8.00% 0.00%" at bounding box center [162, 147] width 286 height 14
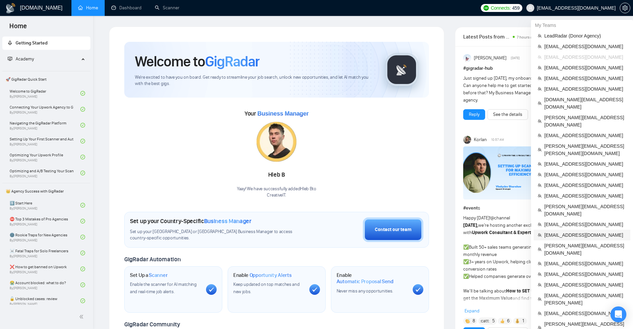
scroll to position [66, 0]
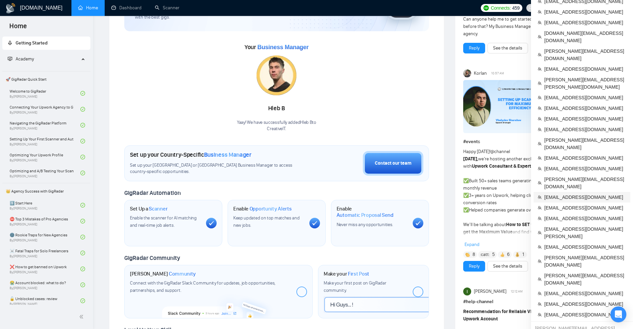
click at [574, 194] on span "[EMAIL_ADDRESS][DOMAIN_NAME]" at bounding box center [585, 197] width 82 height 7
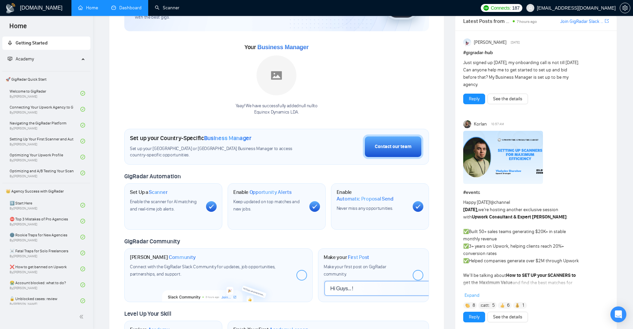
click at [131, 5] on link "Dashboard" at bounding box center [126, 8] width 30 height 6
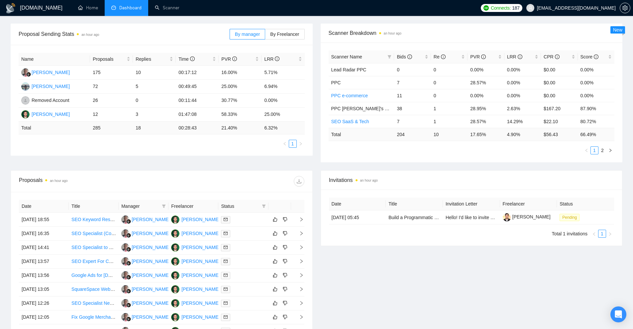
scroll to position [160, 0]
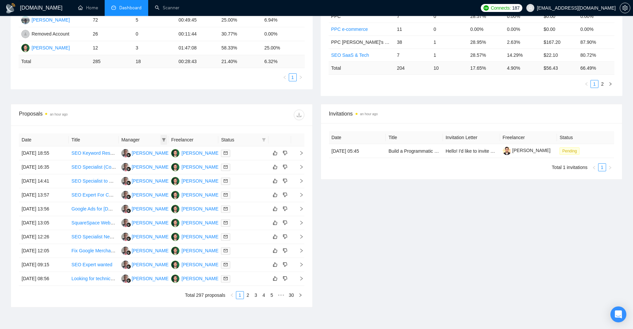
click at [166, 142] on span at bounding box center [164, 140] width 7 height 10
click at [147, 173] on span "[PERSON_NAME]" at bounding box center [155, 173] width 38 height 5
checkbox input "true"
click at [164, 190] on button "OK" at bounding box center [170, 187] width 12 height 8
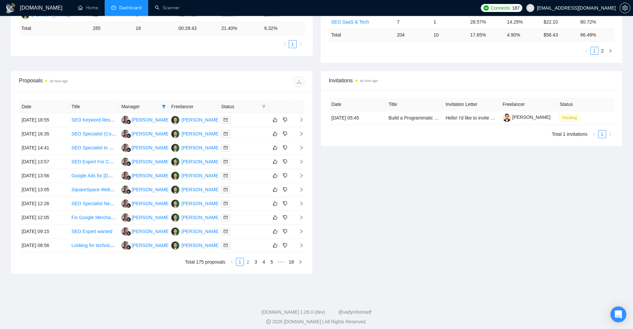
click at [250, 261] on link "2" at bounding box center [247, 262] width 7 height 7
click at [258, 135] on div at bounding box center [243, 134] width 45 height 8
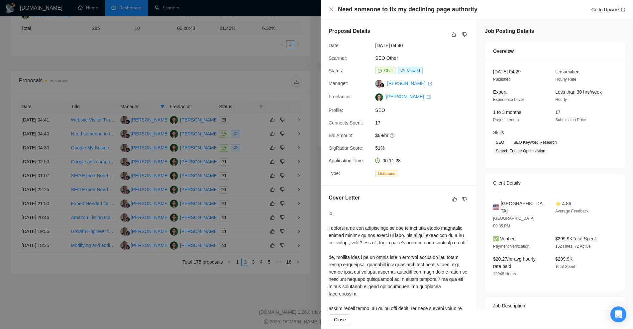
drag, startPoint x: 255, startPoint y: 141, endPoint x: 252, endPoint y: 145, distance: 5.5
click at [255, 141] on div at bounding box center [316, 164] width 633 height 329
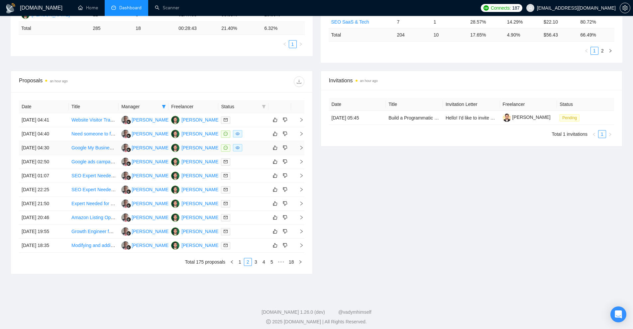
click at [251, 149] on div at bounding box center [243, 148] width 45 height 8
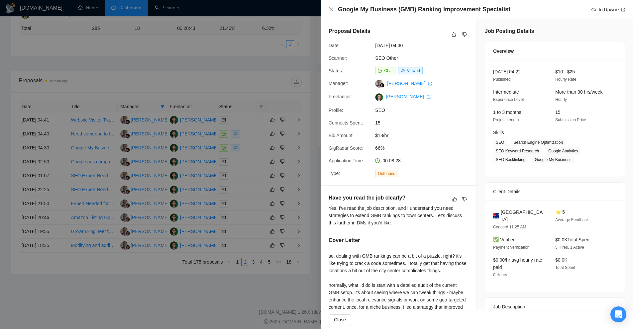
click at [251, 149] on div at bounding box center [316, 164] width 633 height 329
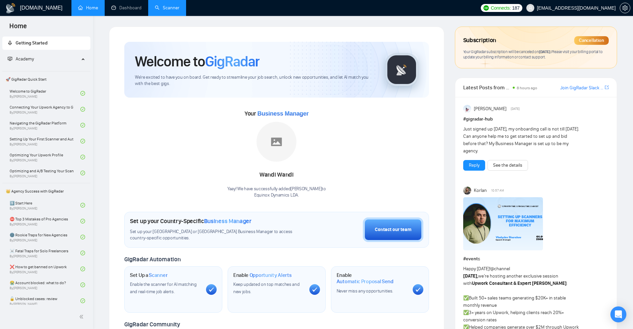
click at [165, 5] on link "Scanner" at bounding box center [167, 8] width 25 height 6
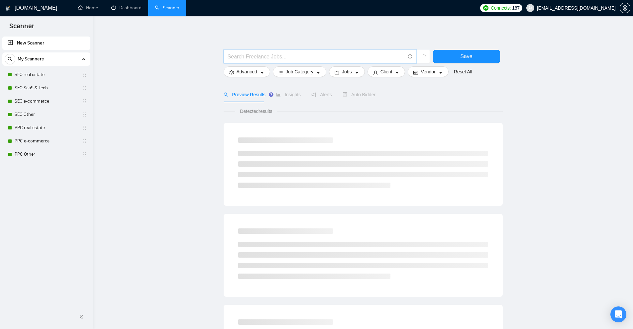
click at [271, 56] on input "text" at bounding box center [316, 57] width 177 height 8
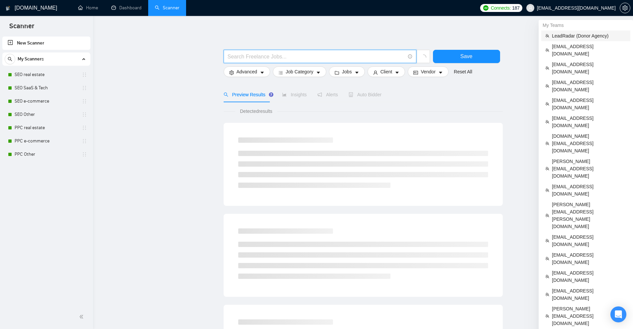
click at [558, 39] on span "LeadRadar (Donor Agency)" at bounding box center [589, 35] width 74 height 7
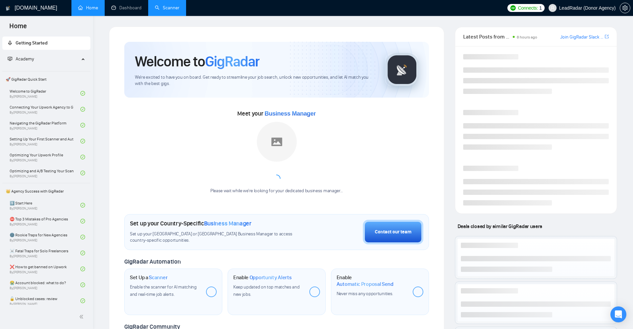
click at [177, 11] on link "Scanner" at bounding box center [167, 8] width 25 height 6
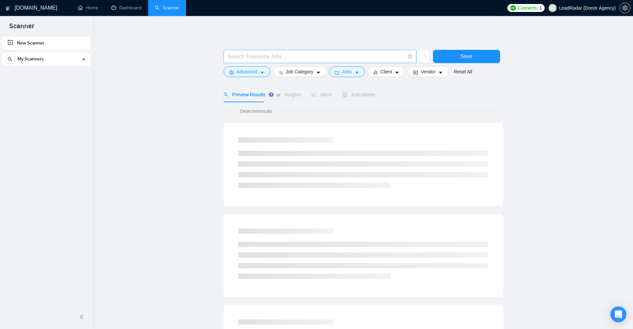
click at [272, 55] on input "text" at bounding box center [316, 57] width 177 height 8
paste input ""/.NET""
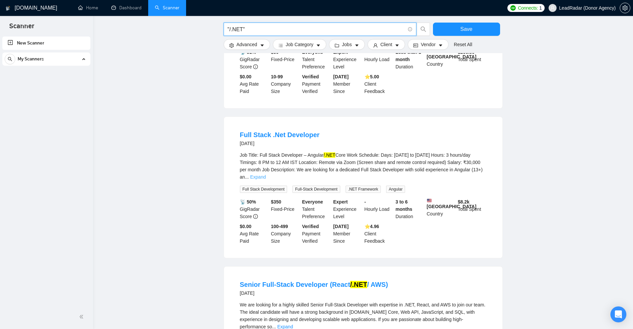
scroll to position [299, 0]
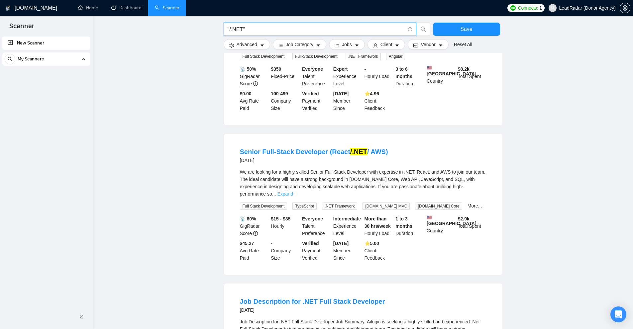
click at [293, 191] on link "Expand" at bounding box center [285, 193] width 16 height 5
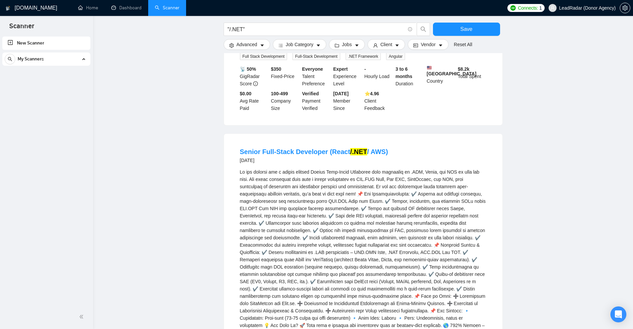
scroll to position [532, 0]
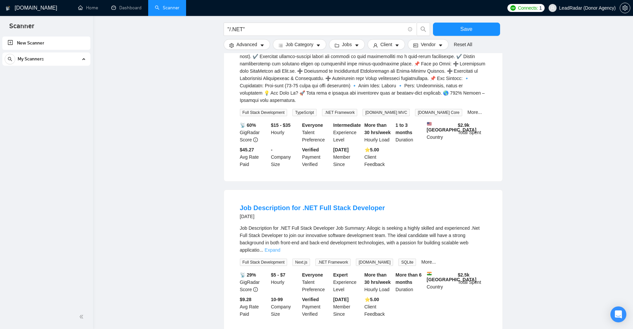
click at [280, 248] on link "Expand" at bounding box center [273, 250] width 16 height 5
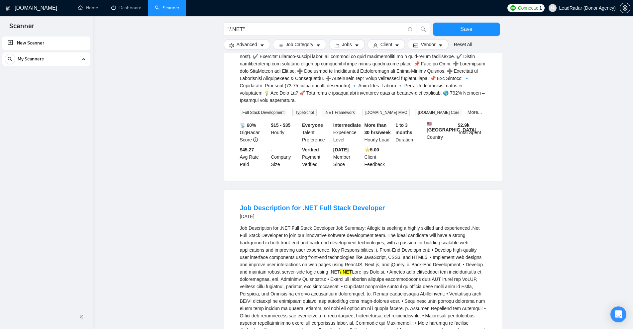
click at [479, 228] on div "Job Description for .NET Full Stack Developer Job Summary: Ailogic is seeking a…" at bounding box center [363, 316] width 247 height 183
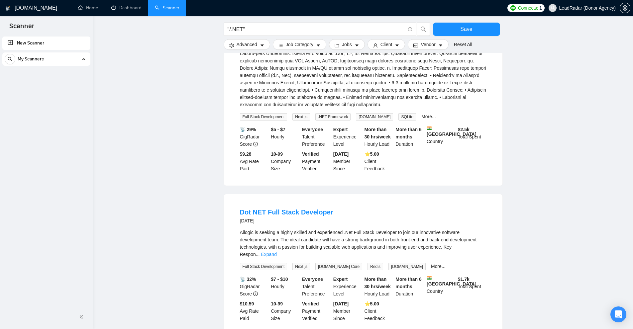
scroll to position [878, 0]
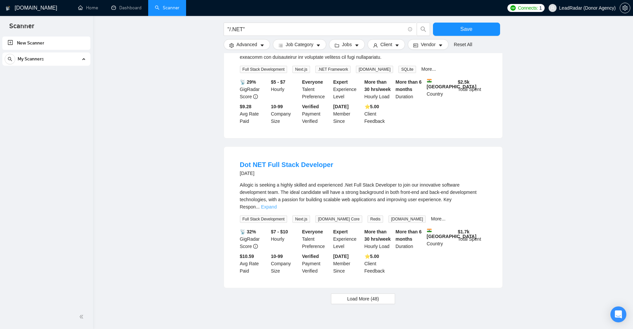
click at [277, 204] on link "Expand" at bounding box center [269, 206] width 16 height 5
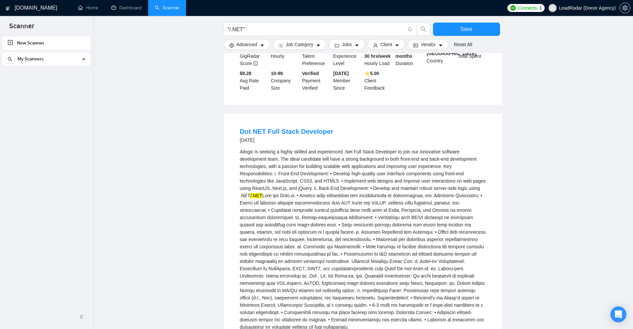
scroll to position [1032, 0]
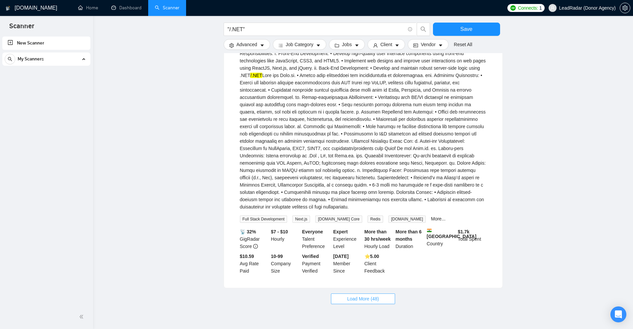
click at [375, 295] on span "Load More (48)" at bounding box center [363, 298] width 32 height 7
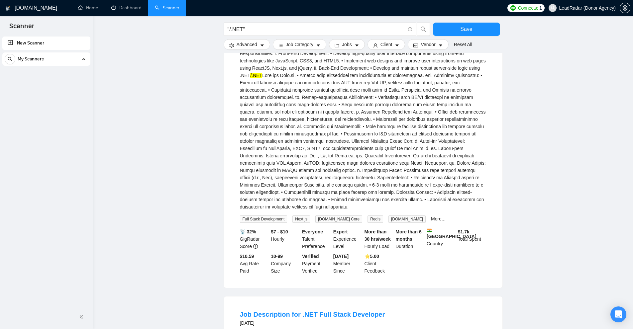
scroll to position [1231, 0]
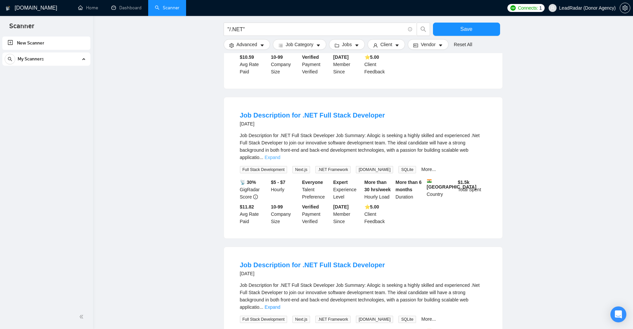
click at [280, 155] on link "Expand" at bounding box center [273, 157] width 16 height 5
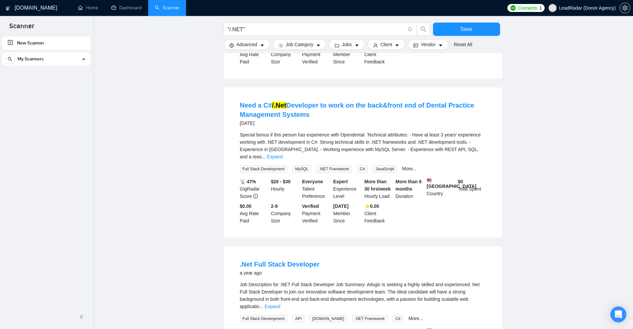
scroll to position [1935, 0]
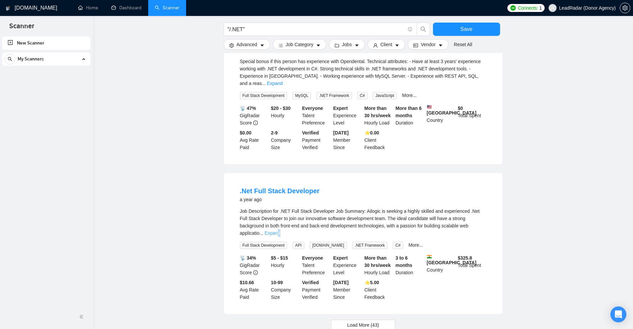
click at [280, 231] on link "Expand" at bounding box center [273, 233] width 16 height 5
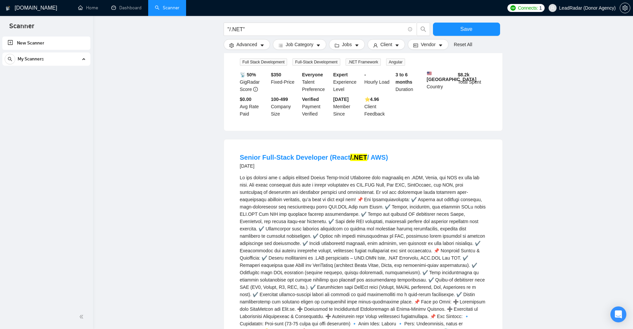
scroll to position [0, 0]
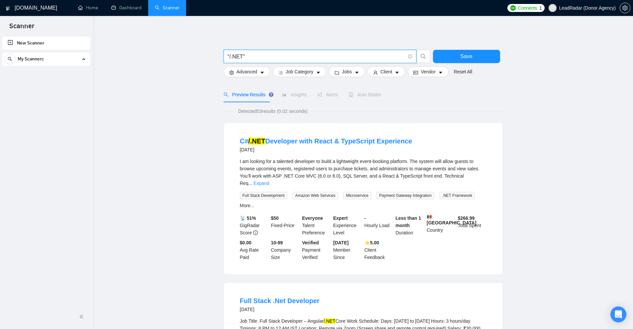
click at [271, 57] on input ""/.NET"" at bounding box center [316, 57] width 177 height 8
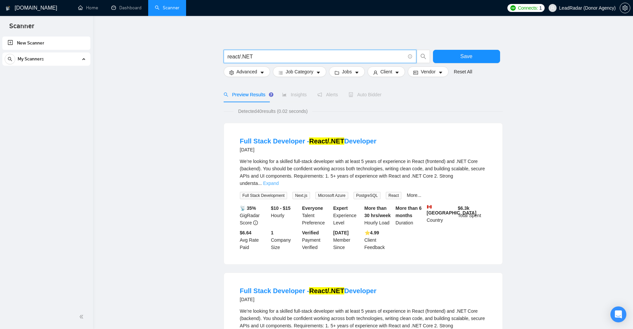
click at [279, 181] on link "Expand" at bounding box center [271, 183] width 16 height 5
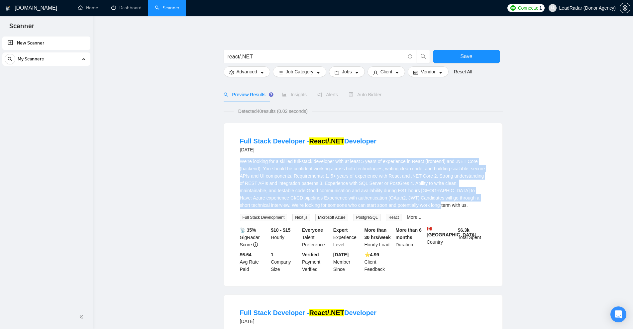
drag, startPoint x: 240, startPoint y: 161, endPoint x: 387, endPoint y: 204, distance: 153.0
click at [387, 204] on div "We’re looking for a skilled full-stack developer with at least 5 years of exper…" at bounding box center [363, 183] width 247 height 51
copy div "We’re looking for a skilled full-stack developer with at least 5 years of exper…"
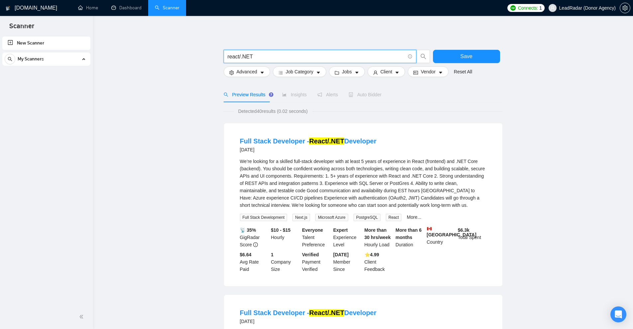
click at [272, 54] on input "react/.NET" at bounding box center [316, 57] width 177 height 8
paste input "We’re looking for a skilled full-stack developer with at least 5 years of exper…"
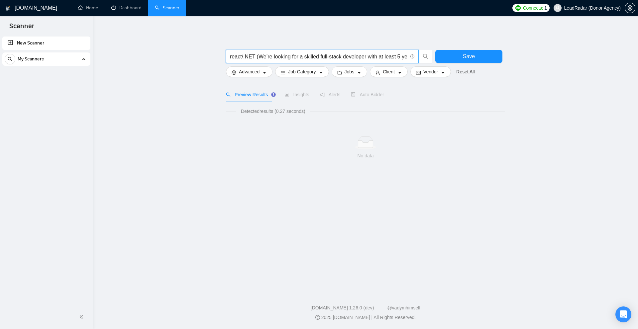
click at [259, 56] on input "react/.NET (We’re looking for a skilled full-stack developer with at least 5 ye…" at bounding box center [318, 57] width 177 height 8
click at [387, 54] on input "react/.NET ("We’re looking for a skilled full-stack developer with at least 5 y…" at bounding box center [318, 57] width 177 height 8
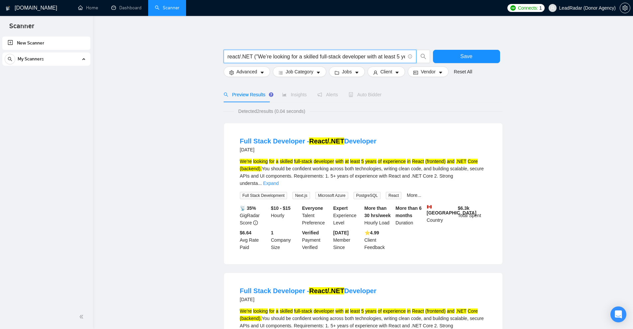
drag, startPoint x: 240, startPoint y: 55, endPoint x: 181, endPoint y: 57, distance: 58.2
click at [181, 57] on main "react/.NET ("We’re looking for a skilled full-stack developer with at least 5 y…" at bounding box center [363, 230] width 519 height 406
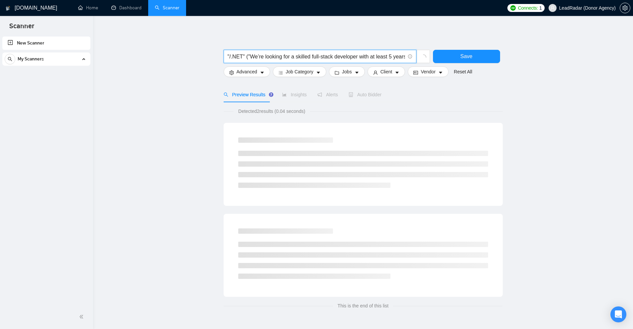
type input ""/.NET" ("We’re looking for a skilled full-stack developer with at least 5 year…"
drag, startPoint x: 214, startPoint y: 113, endPoint x: 351, endPoint y: 113, distance: 136.6
click at [325, 112] on main ""/.NET" ("We’re looking for a skilled full-stack developer with at least 5 year…" at bounding box center [363, 171] width 519 height 288
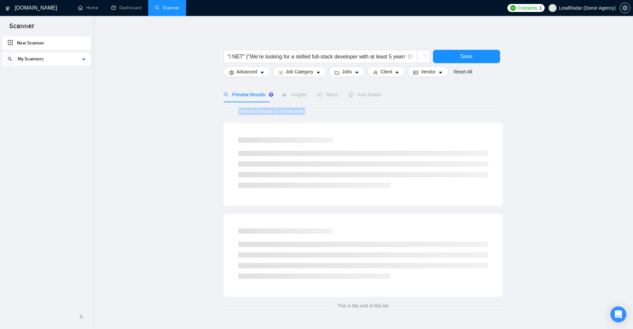
click at [356, 114] on div "Detected 2 results (0.04 seconds)" at bounding box center [363, 111] width 279 height 7
